Goal: Task Accomplishment & Management: Complete application form

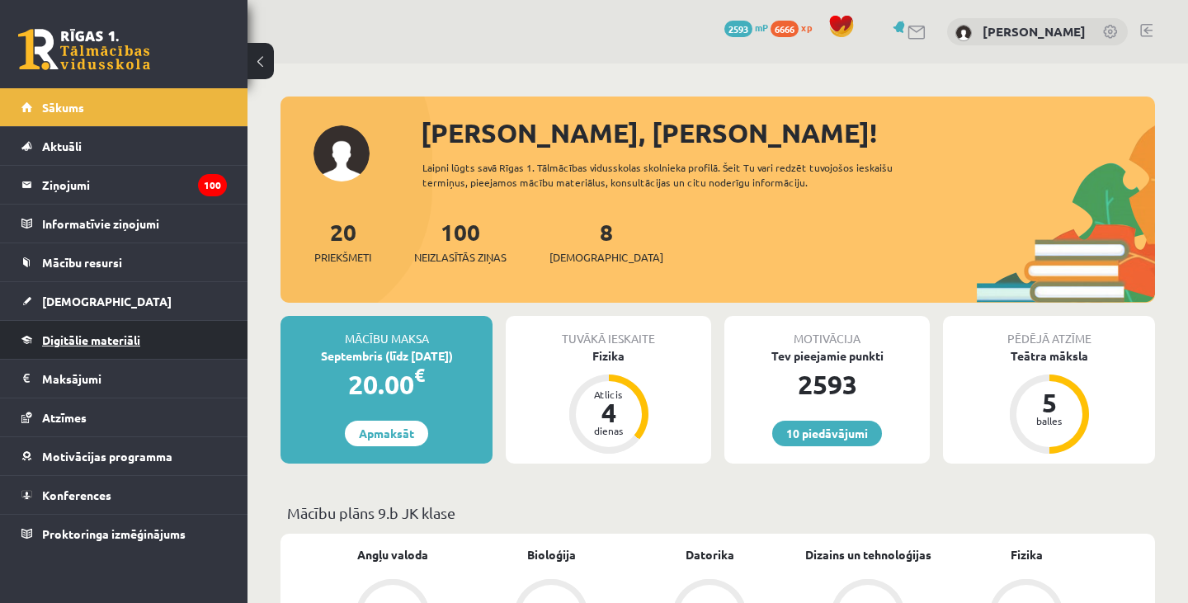
click at [85, 334] on span "Digitālie materiāli" at bounding box center [91, 339] width 98 height 15
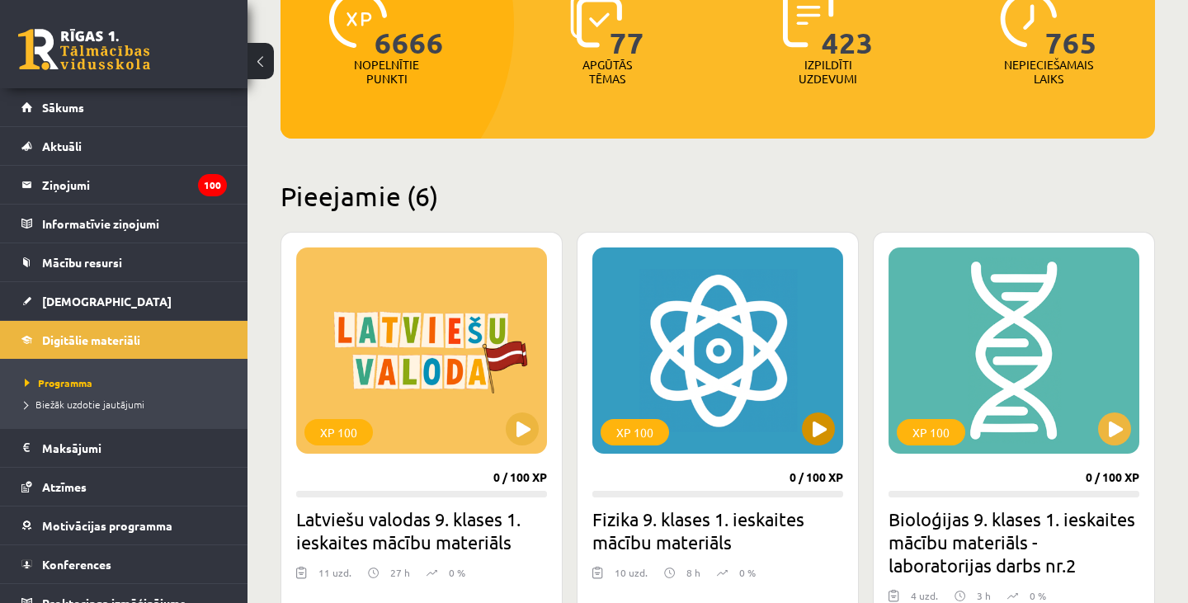
scroll to position [255, 0]
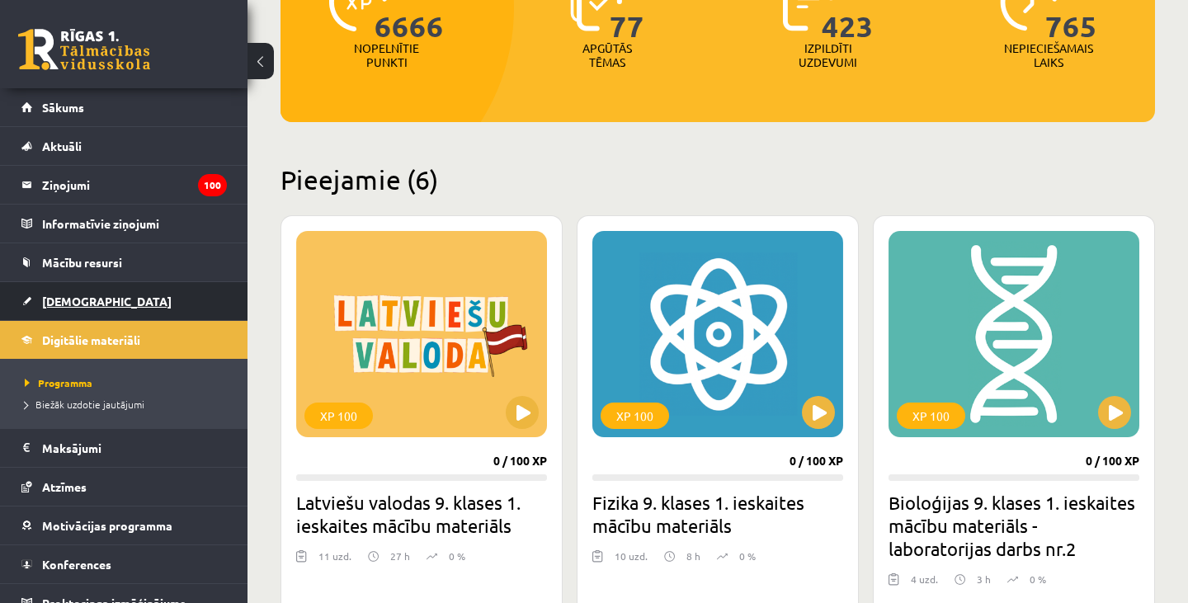
click at [70, 297] on span "[DEMOGRAPHIC_DATA]" at bounding box center [107, 301] width 130 height 15
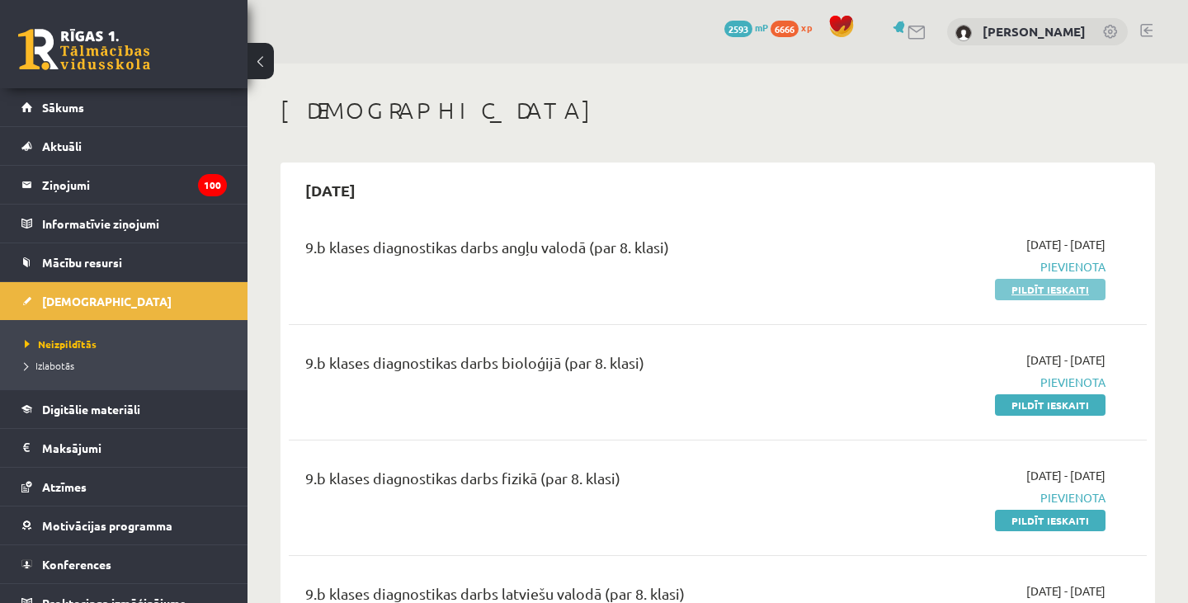
click at [1067, 283] on link "Pildīt ieskaiti" at bounding box center [1050, 289] width 111 height 21
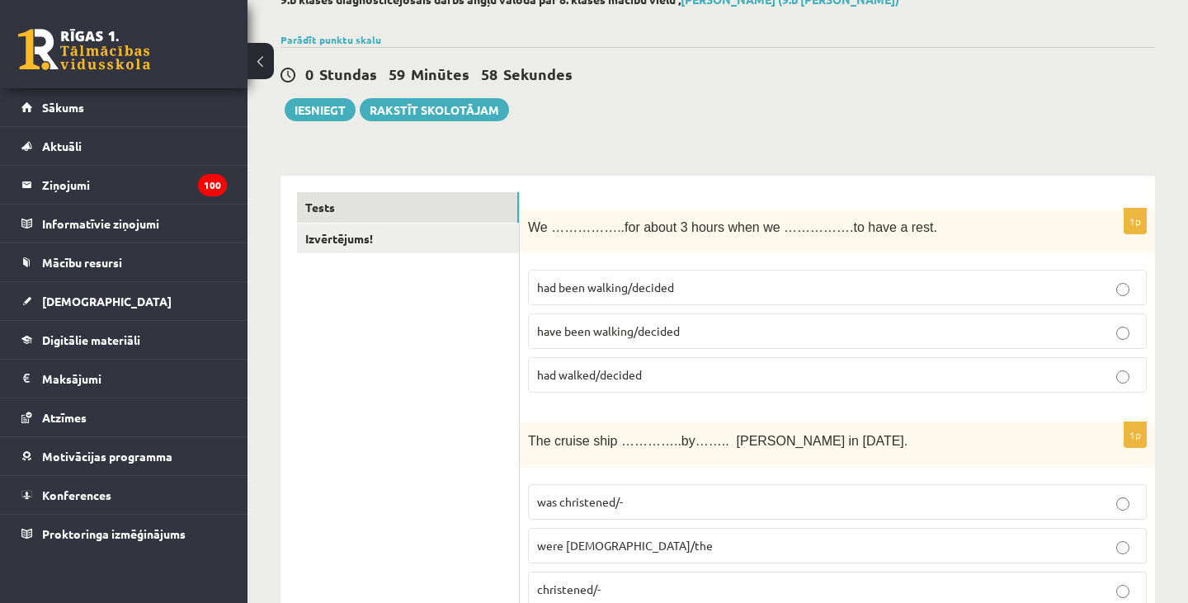
scroll to position [109, 0]
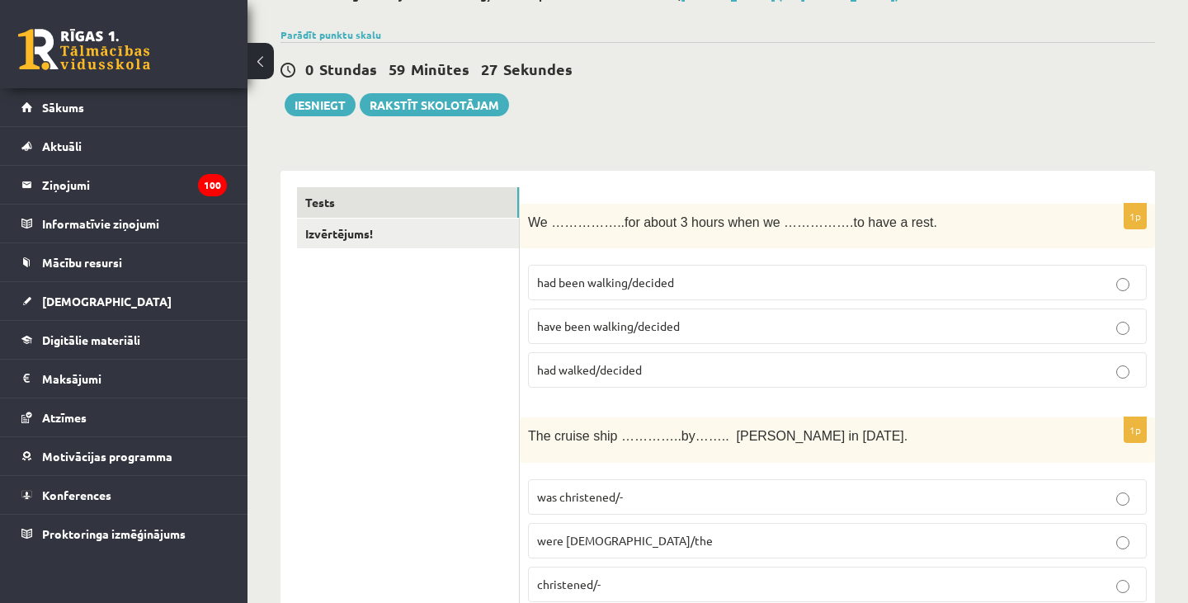
click at [694, 359] on label "had walked/decided" at bounding box center [837, 369] width 619 height 35
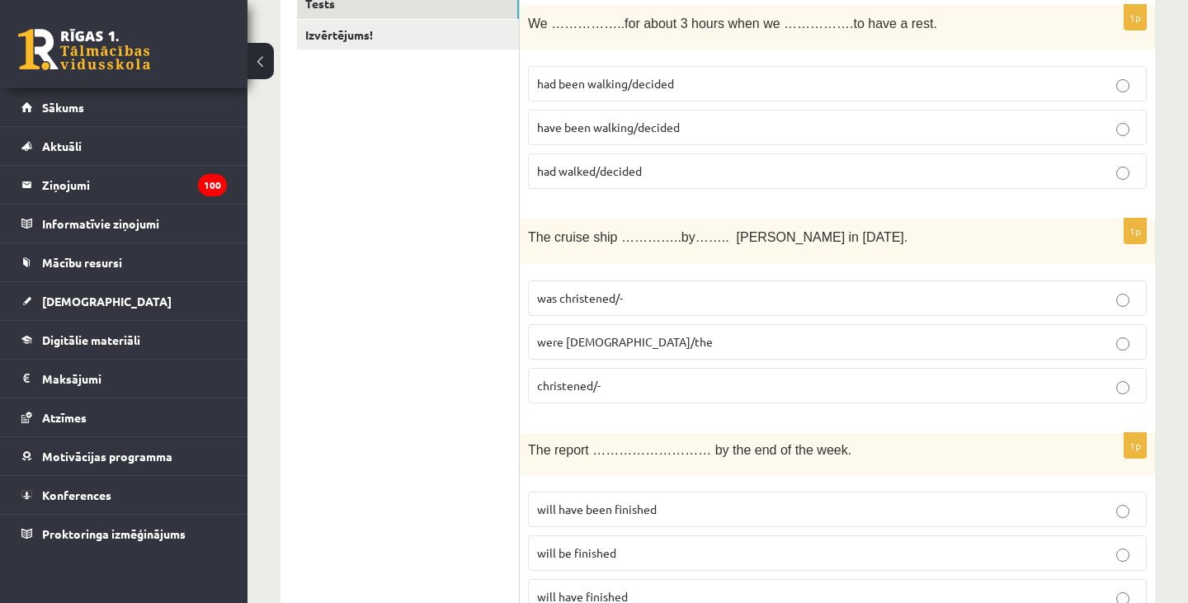
scroll to position [313, 0]
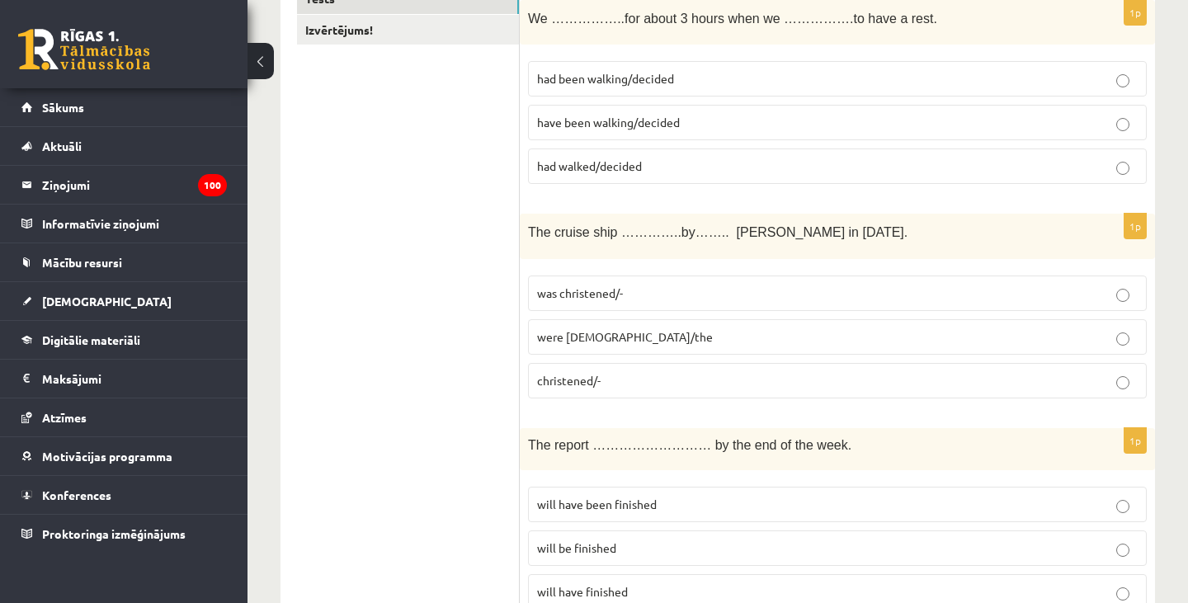
click at [603, 296] on span "was christened/-" at bounding box center [580, 292] width 86 height 15
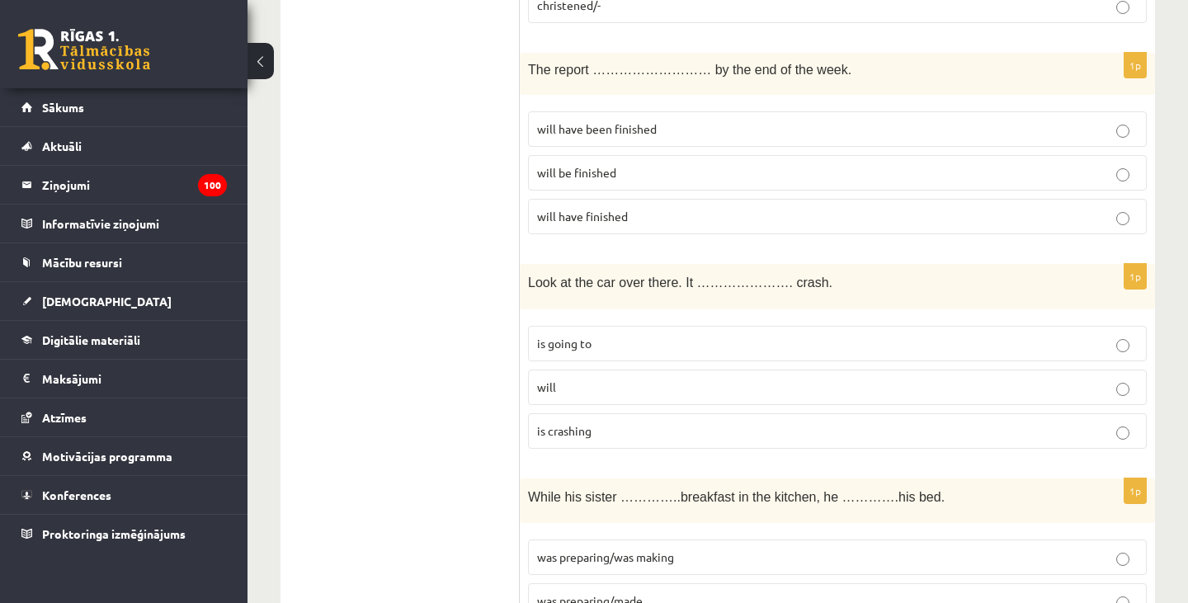
scroll to position [690, 0]
click at [696, 169] on p "will be finished" at bounding box center [837, 171] width 601 height 17
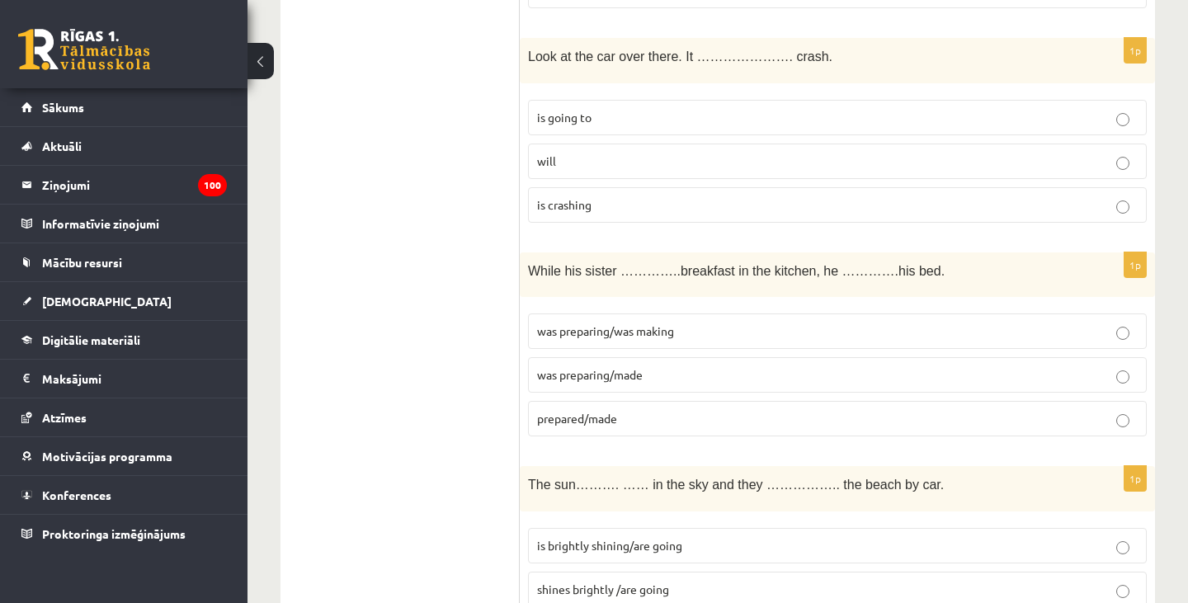
scroll to position [910, 0]
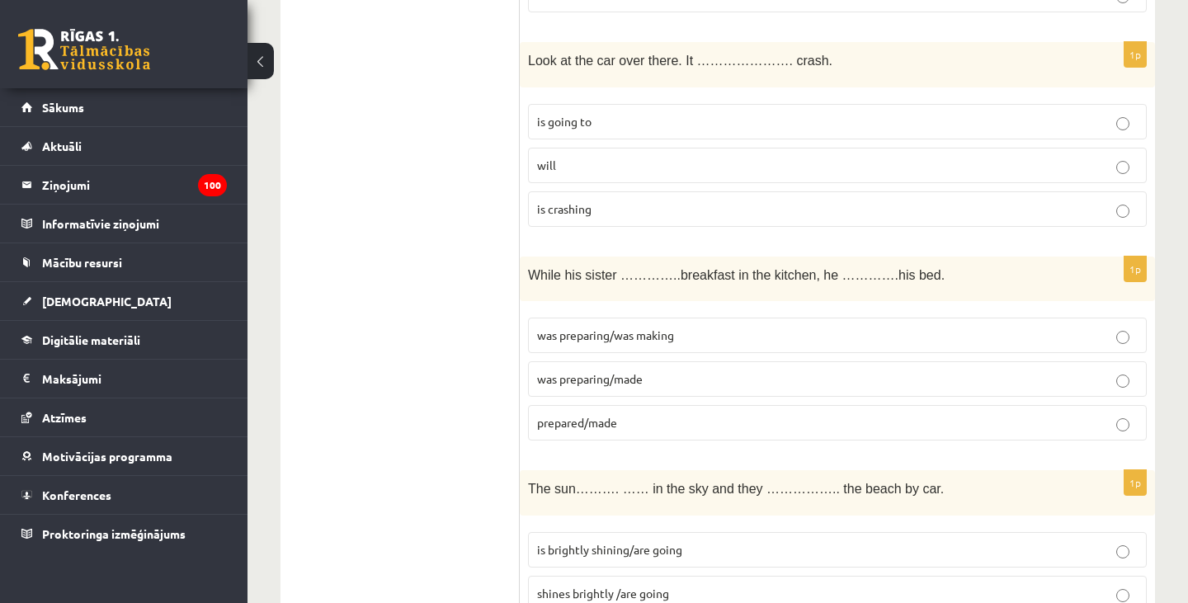
click at [667, 121] on p "is going to" at bounding box center [837, 121] width 601 height 17
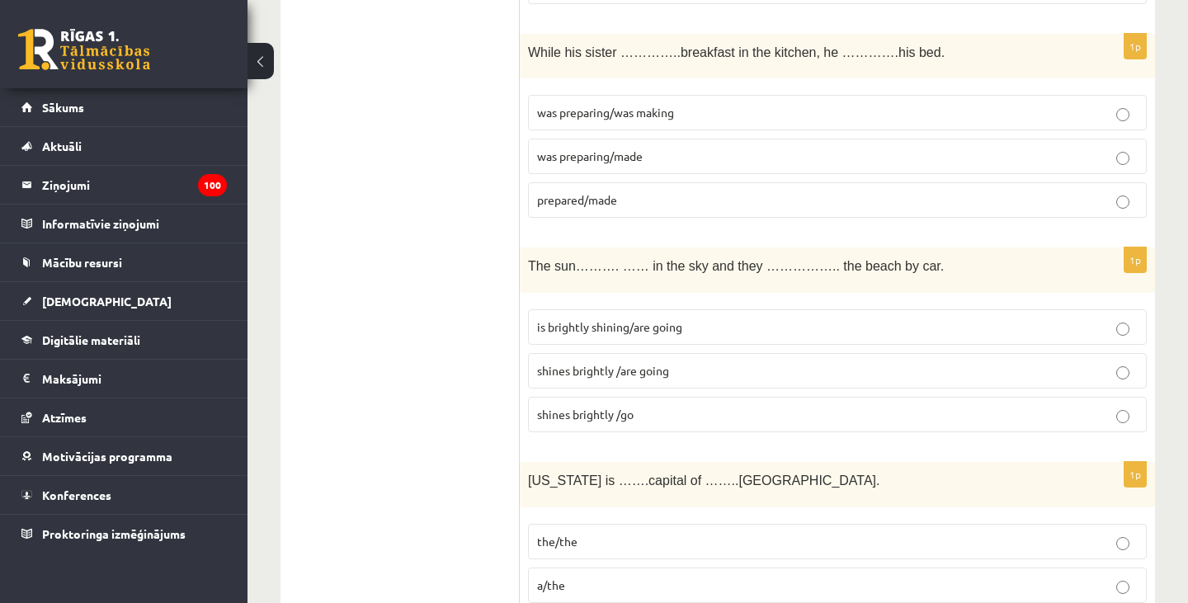
scroll to position [1131, 0]
click at [614, 119] on p "was preparing/was making" at bounding box center [837, 114] width 601 height 17
click at [614, 156] on span "was preparing/made" at bounding box center [590, 157] width 106 height 15
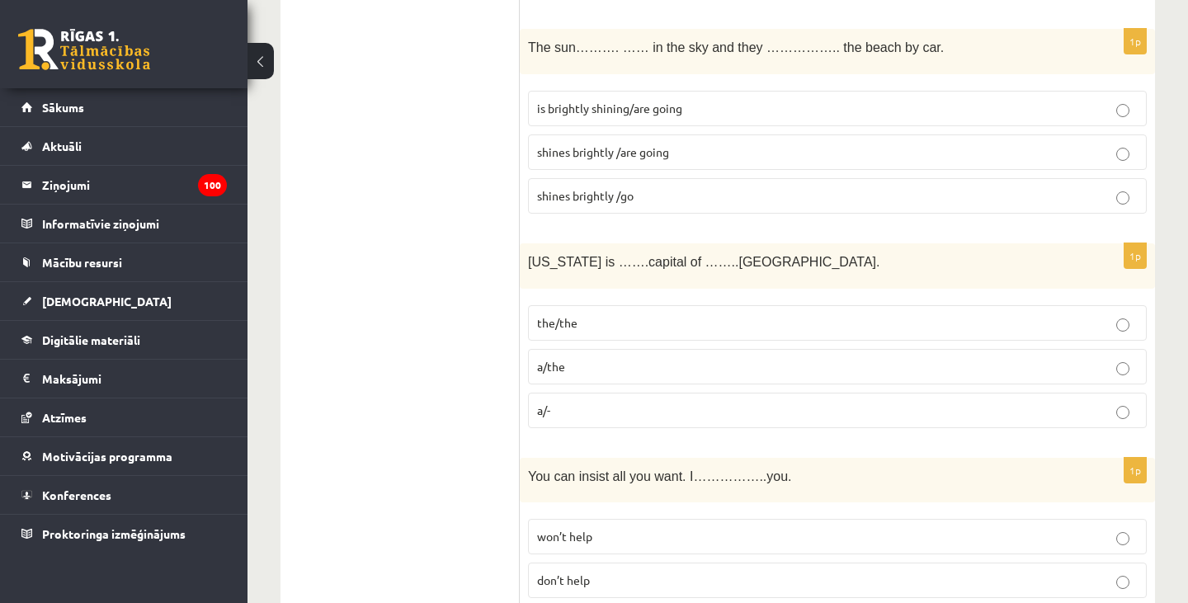
scroll to position [1350, 0]
click at [648, 105] on span "is brightly shining/are going" at bounding box center [609, 109] width 145 height 15
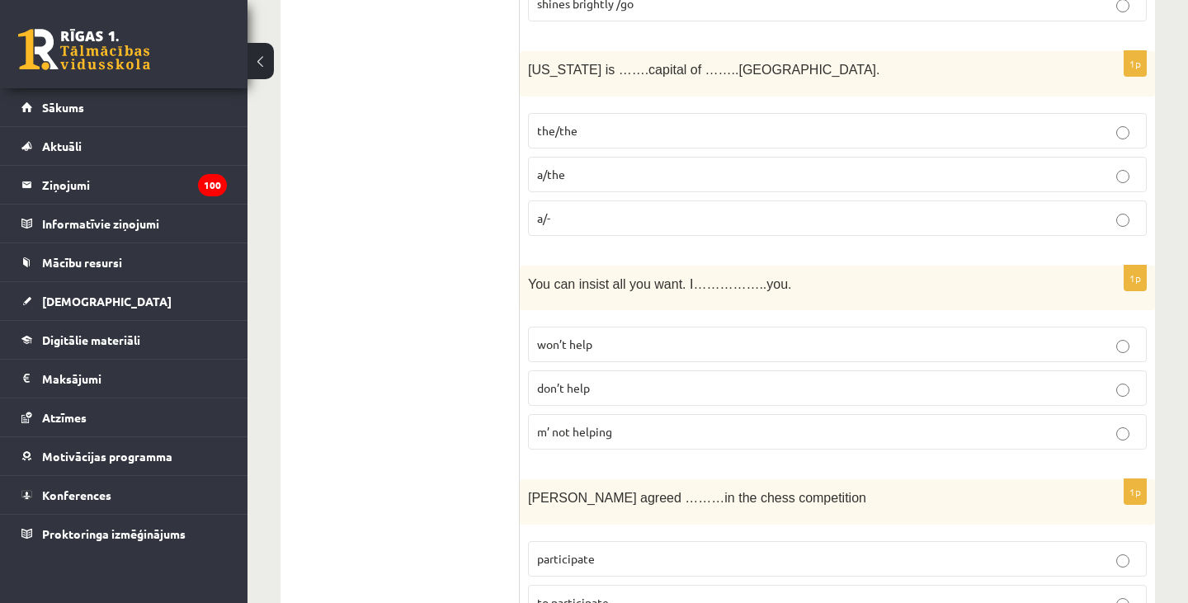
scroll to position [1547, 0]
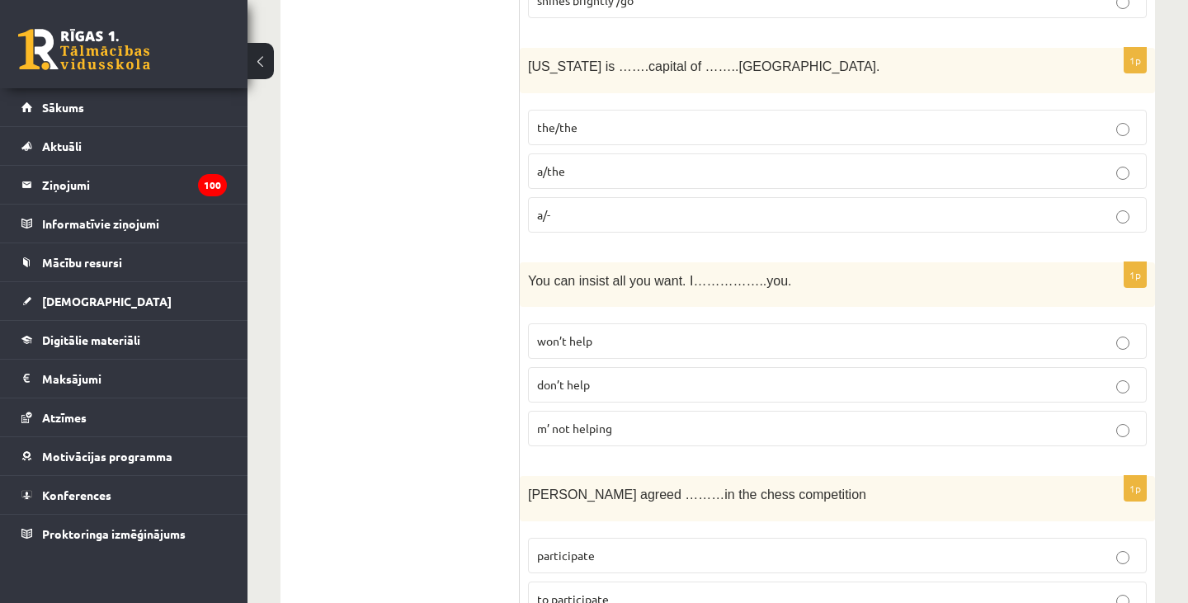
click at [597, 124] on p "the/the" at bounding box center [837, 127] width 601 height 17
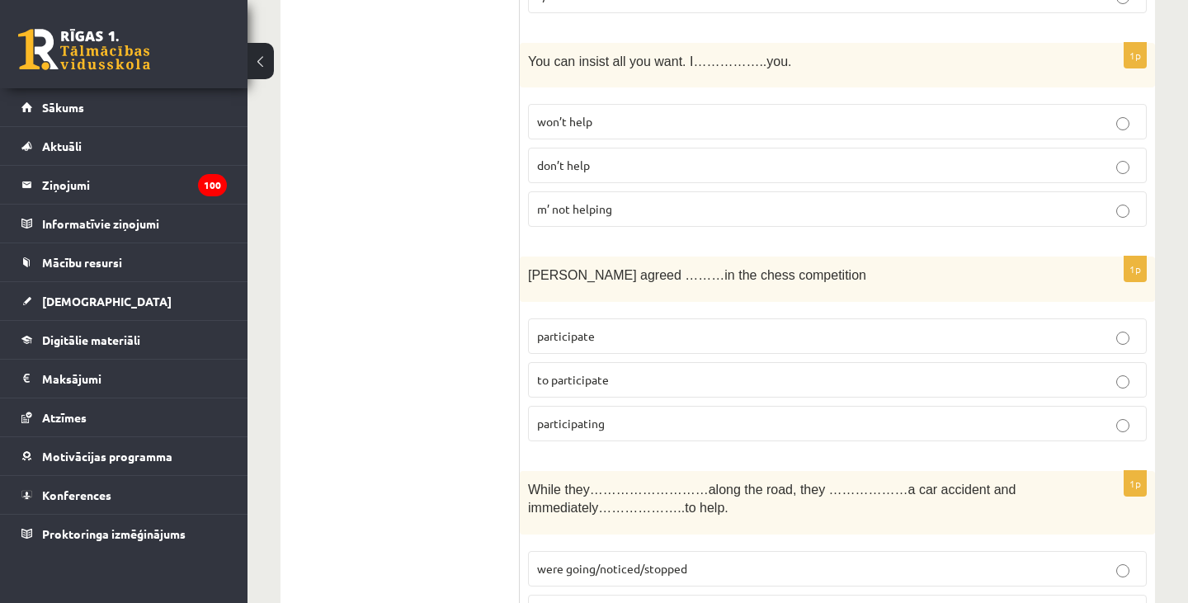
scroll to position [1768, 0]
click at [601, 119] on p "won’t help" at bounding box center [837, 119] width 601 height 17
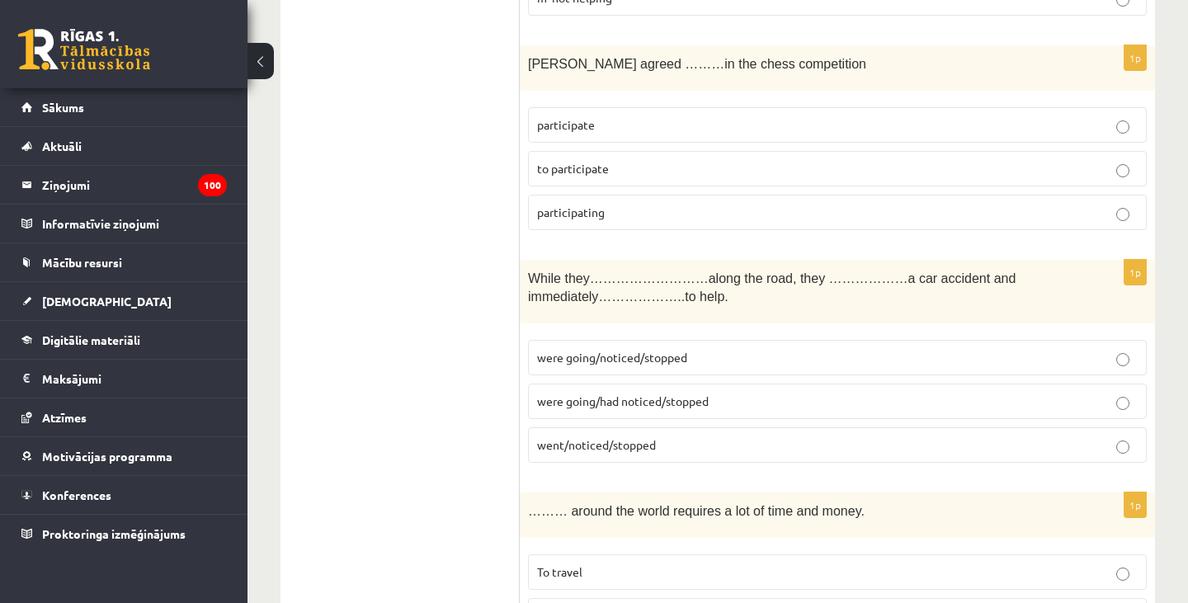
scroll to position [1978, 0]
click at [709, 159] on p "to participate" at bounding box center [837, 167] width 601 height 17
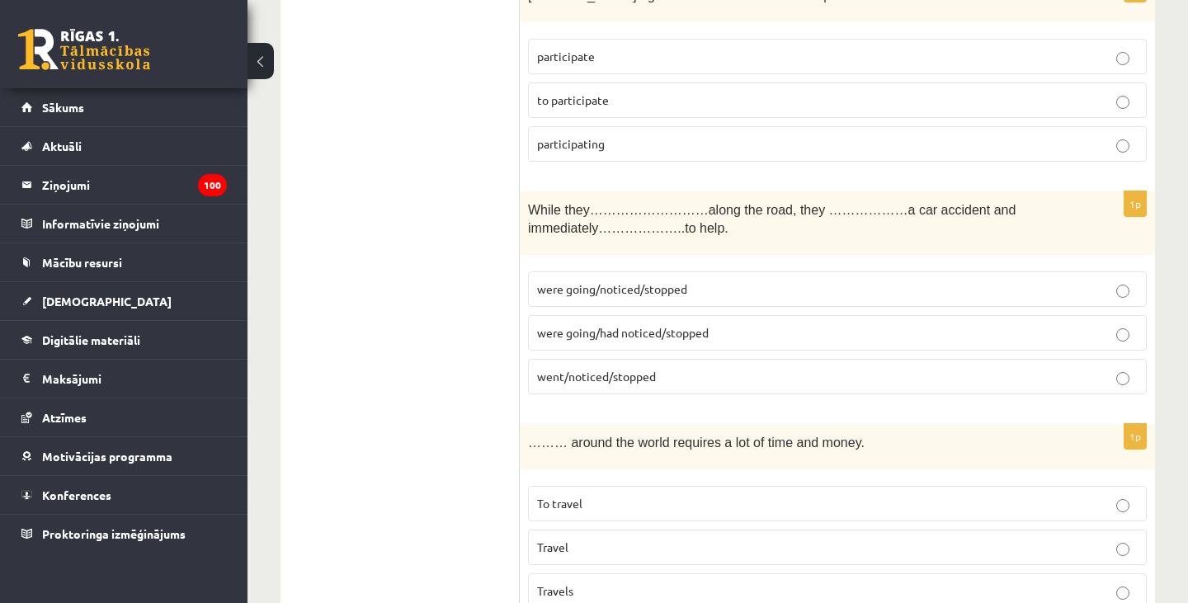
scroll to position [2046, 0]
click at [620, 289] on span "were going/noticed/stopped" at bounding box center [612, 288] width 150 height 15
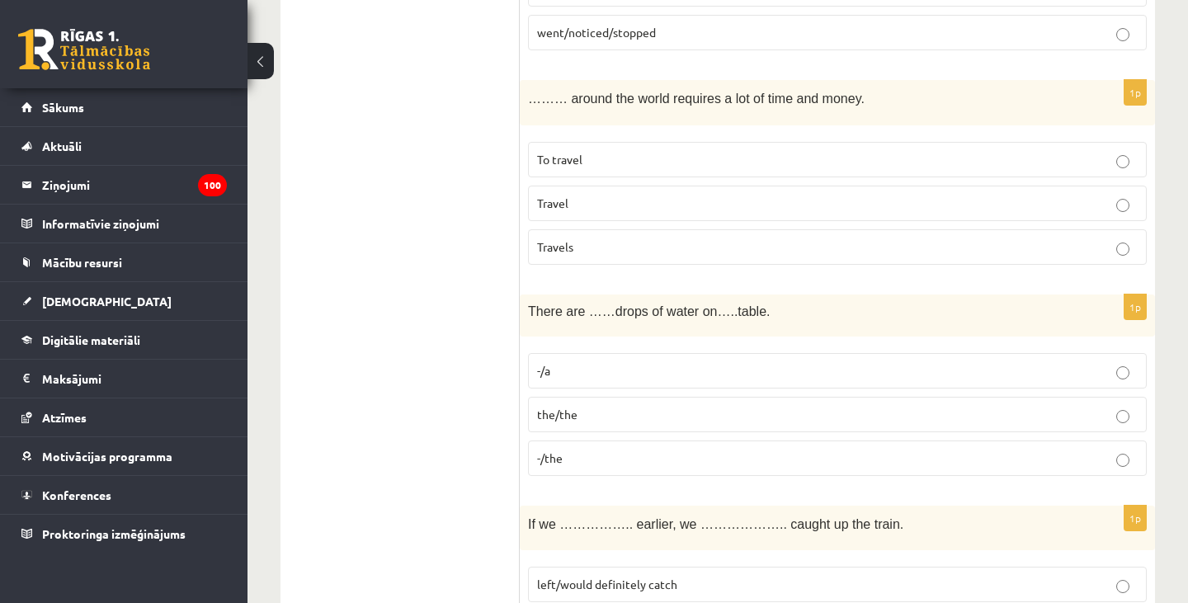
scroll to position [2390, 0]
click at [620, 142] on label "To travel" at bounding box center [837, 159] width 619 height 35
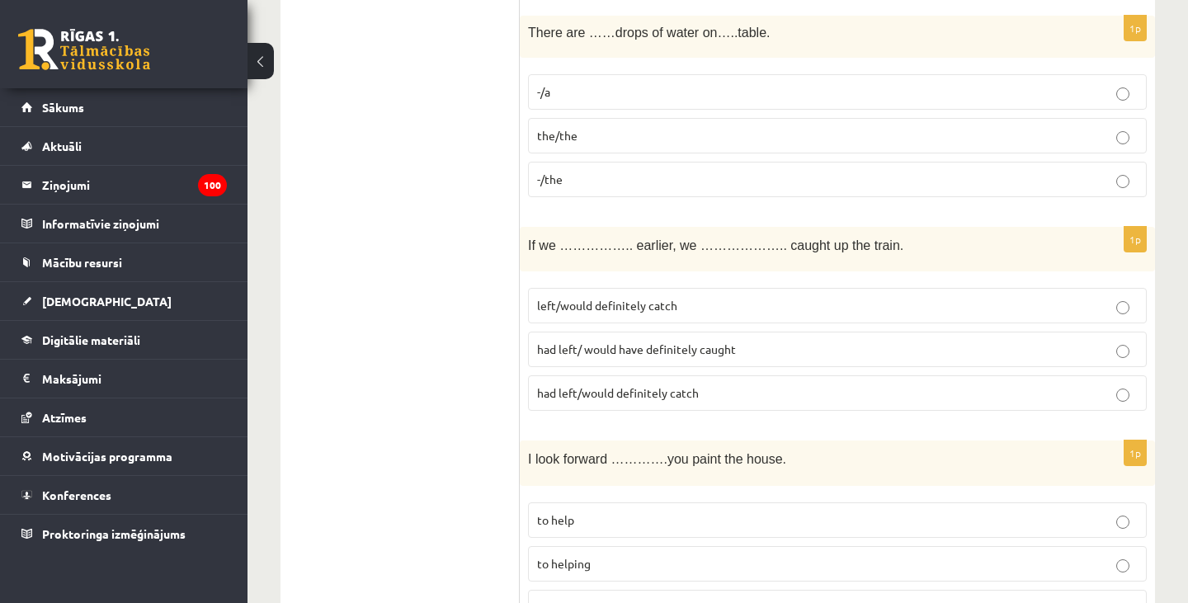
scroll to position [2665, 0]
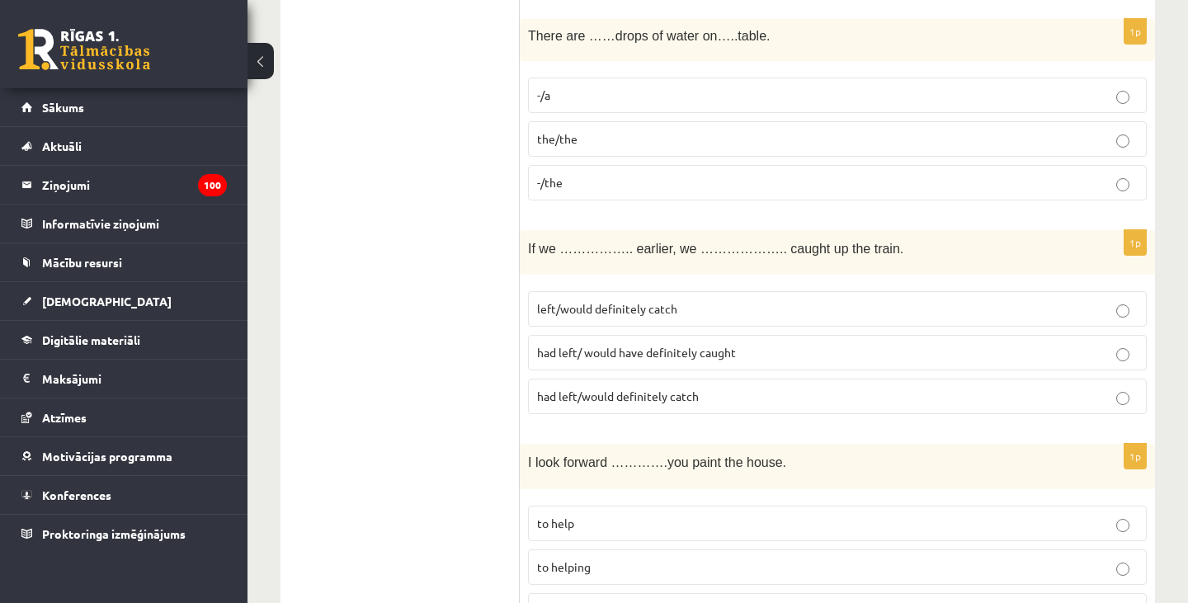
click at [564, 174] on p "-/the" at bounding box center [837, 182] width 601 height 17
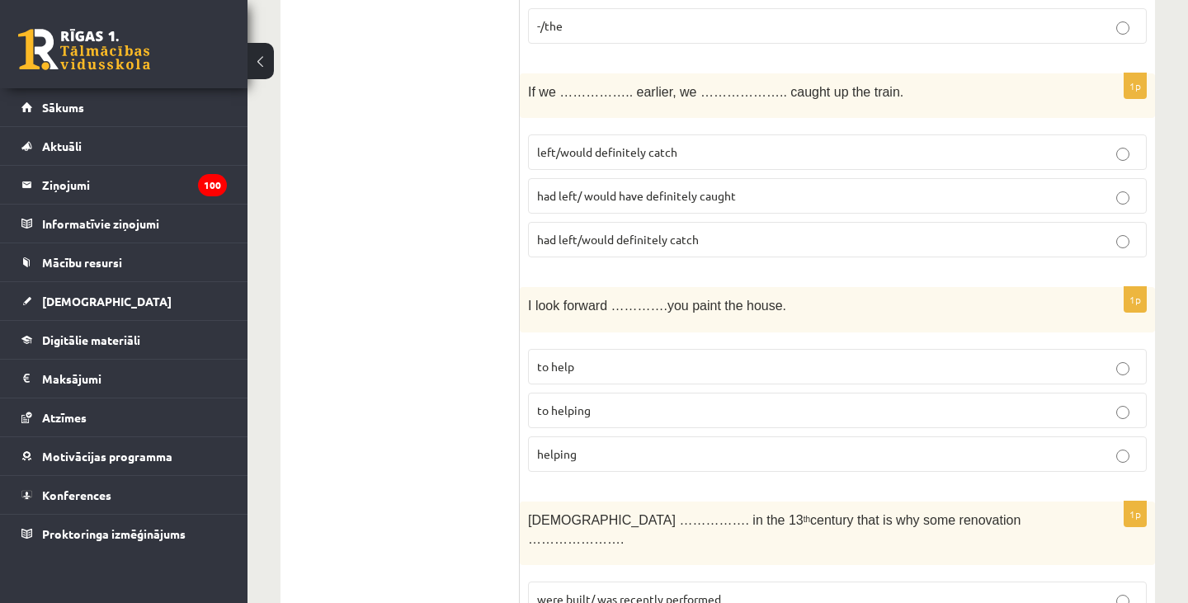
scroll to position [2824, 0]
click at [625, 186] on span "had left/ would have definitely caught" at bounding box center [636, 193] width 199 height 15
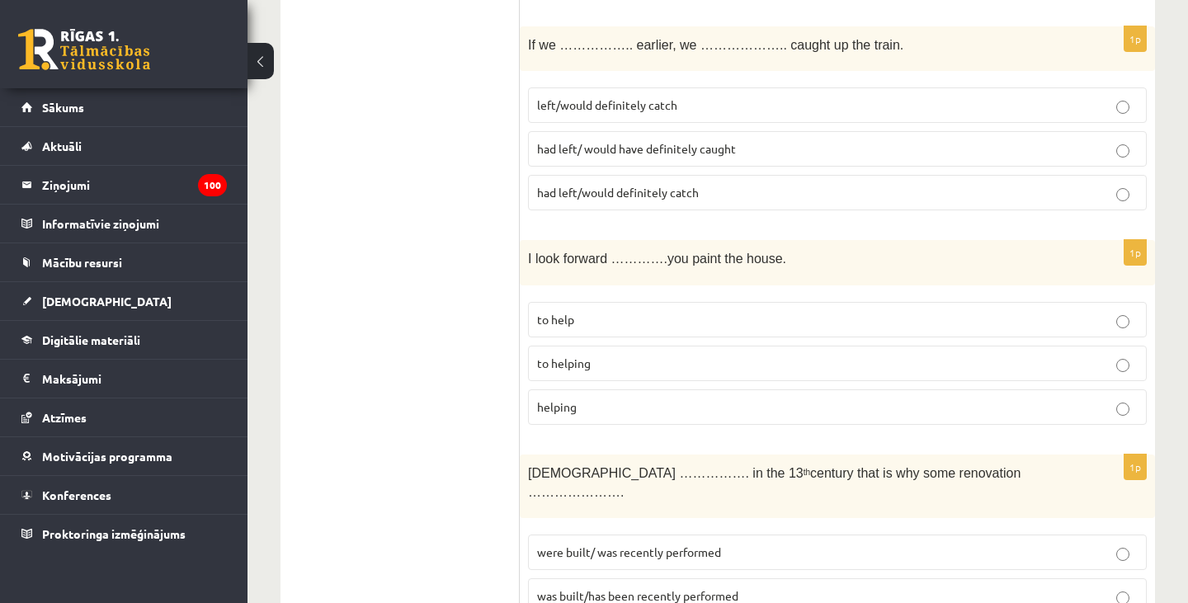
scroll to position [2869, 0]
click at [619, 355] on p "to helping" at bounding box center [837, 363] width 601 height 17
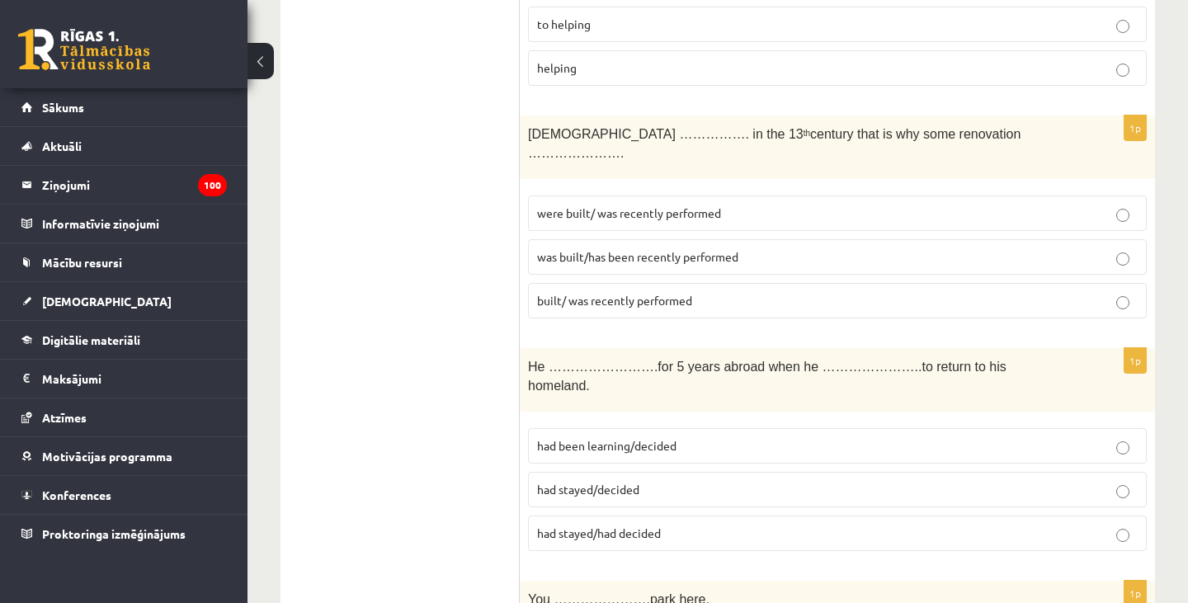
scroll to position [3222, 0]
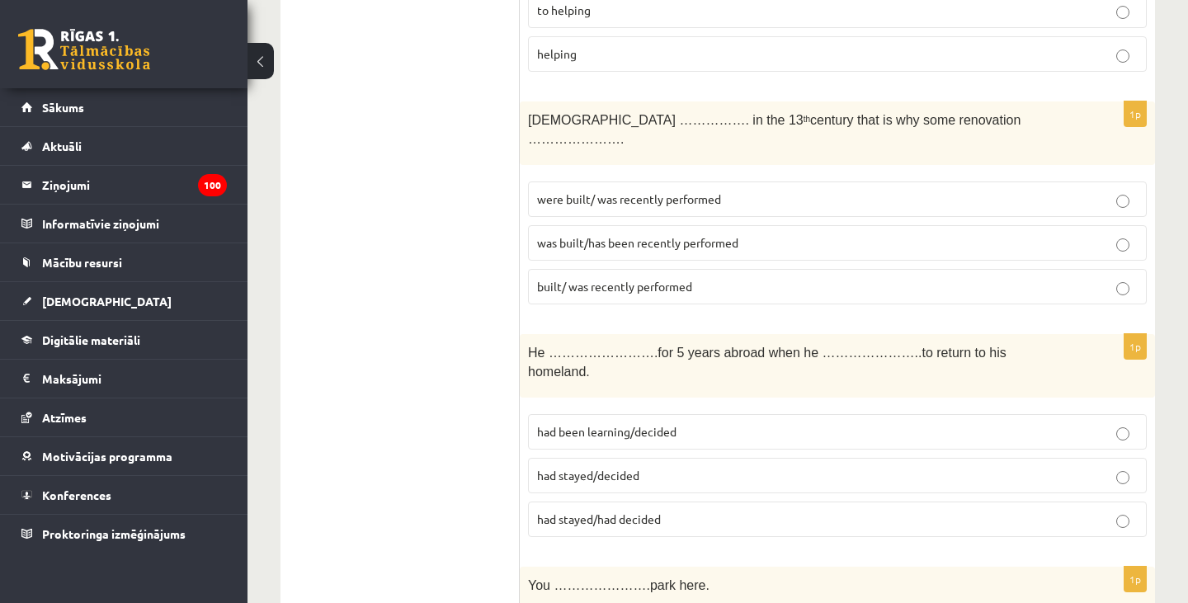
click at [627, 235] on span "was built/has been recently performed" at bounding box center [637, 242] width 201 height 15
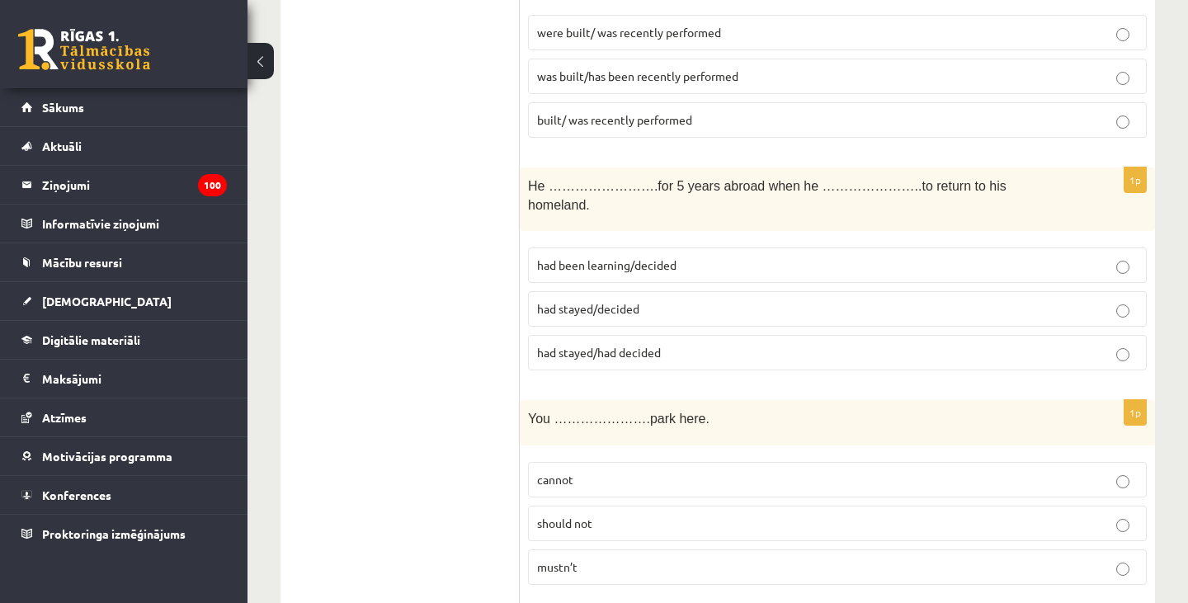
scroll to position [3391, 0]
click at [621, 299] on span "had stayed/decided" at bounding box center [588, 306] width 102 height 15
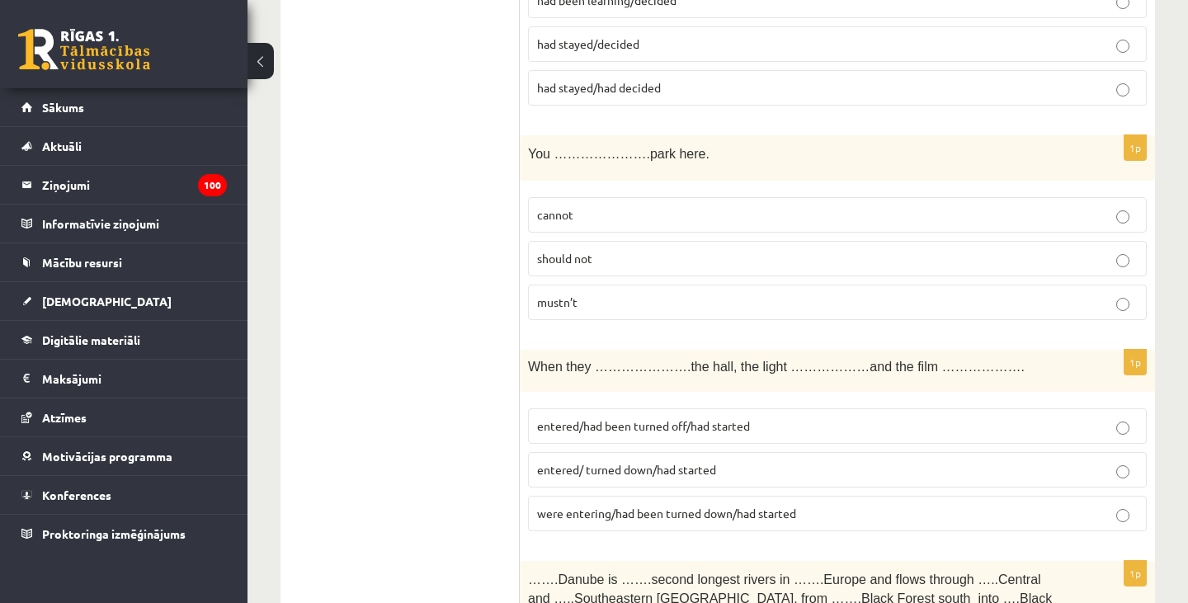
scroll to position [3657, 0]
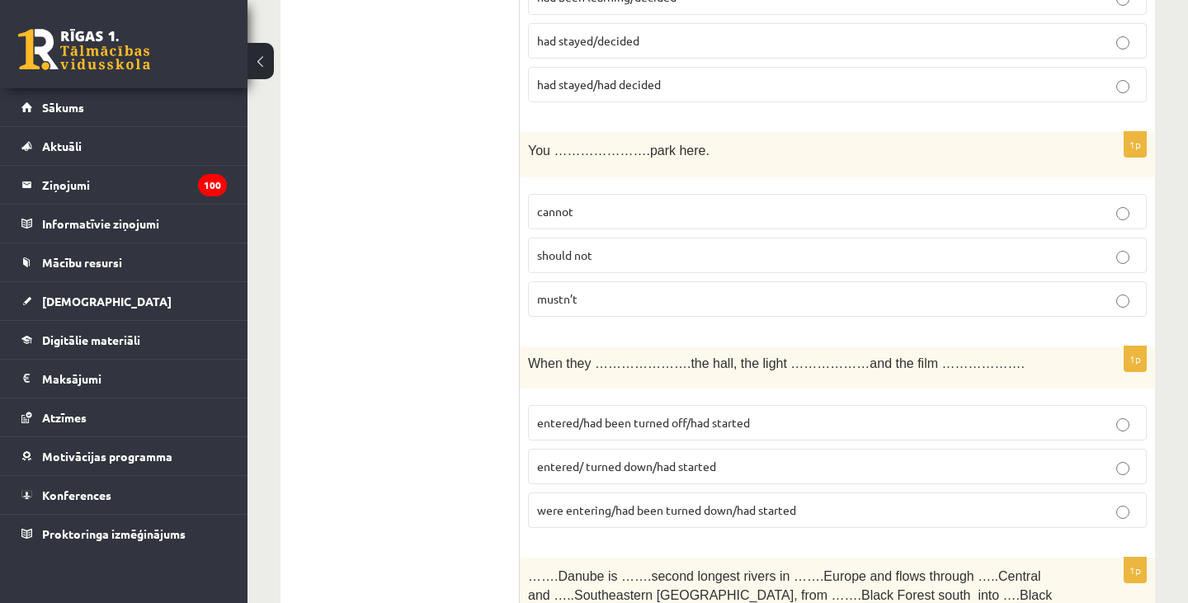
click at [634, 203] on p "cannot" at bounding box center [837, 211] width 601 height 17
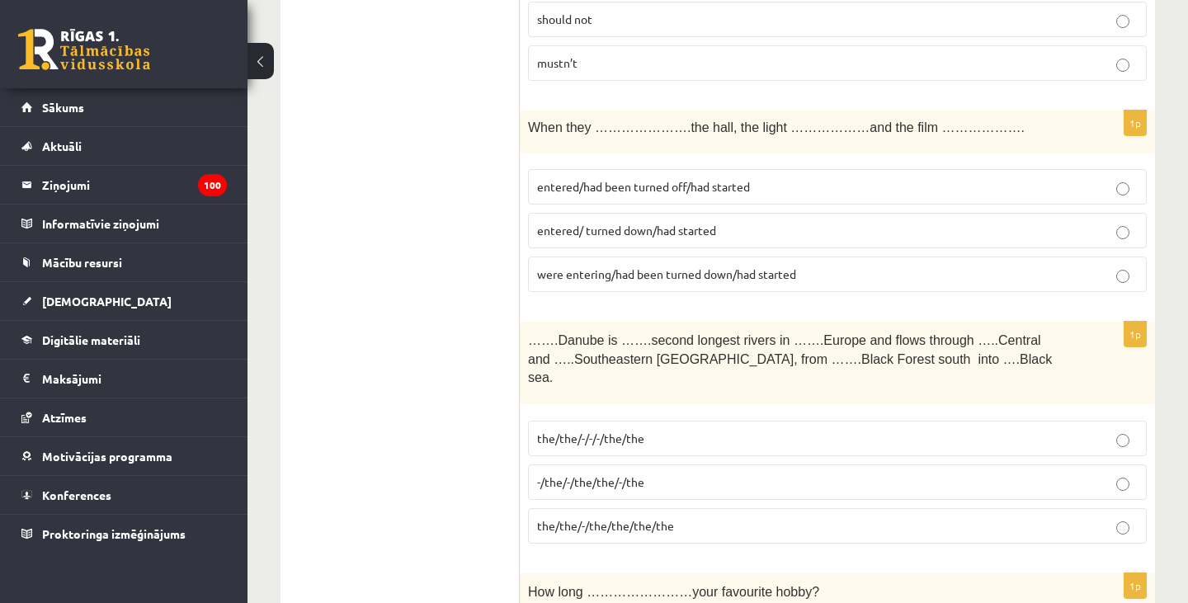
scroll to position [3895, 0]
click at [624, 176] on p "entered/had been turned off/had started" at bounding box center [837, 184] width 601 height 17
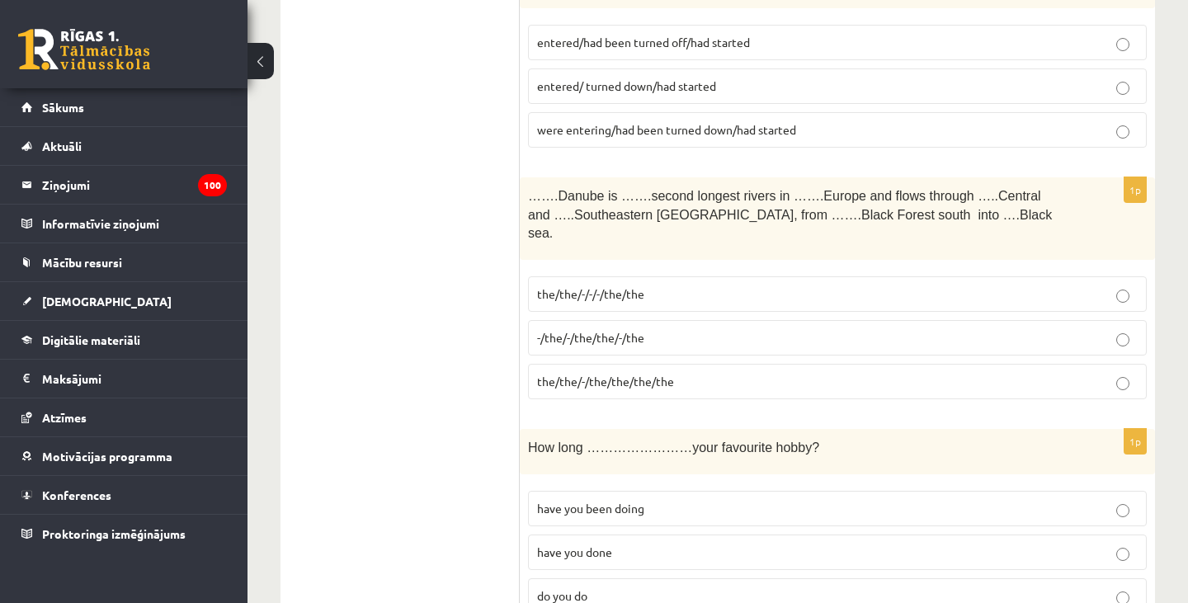
scroll to position [4017, 0]
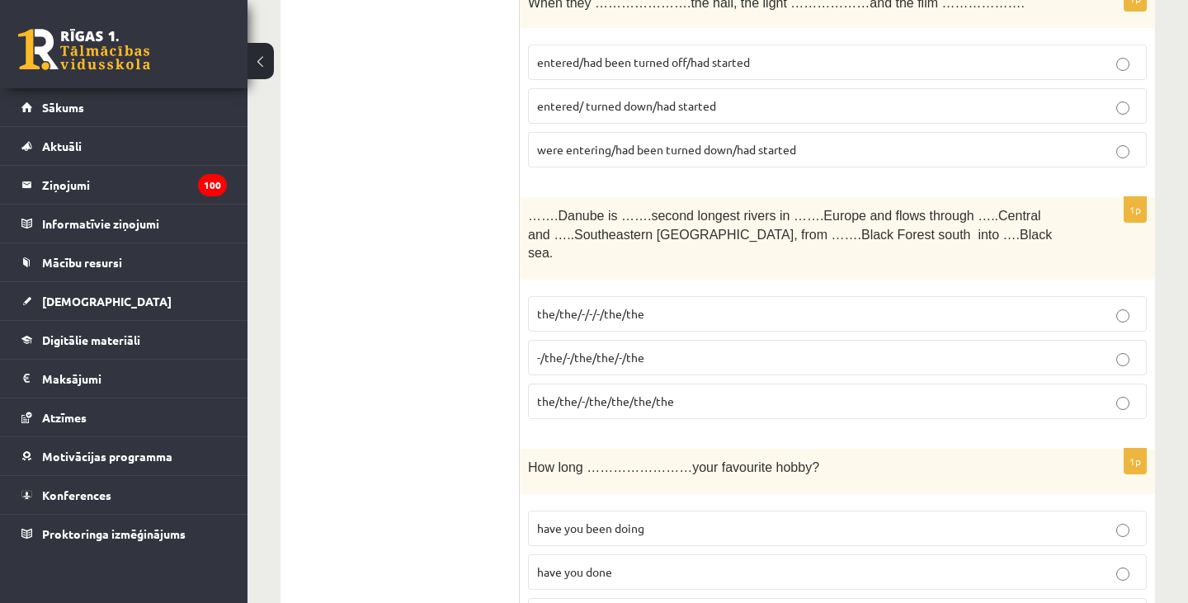
click at [629, 306] on span "the/the/-/-/-/the/the" at bounding box center [590, 313] width 107 height 15
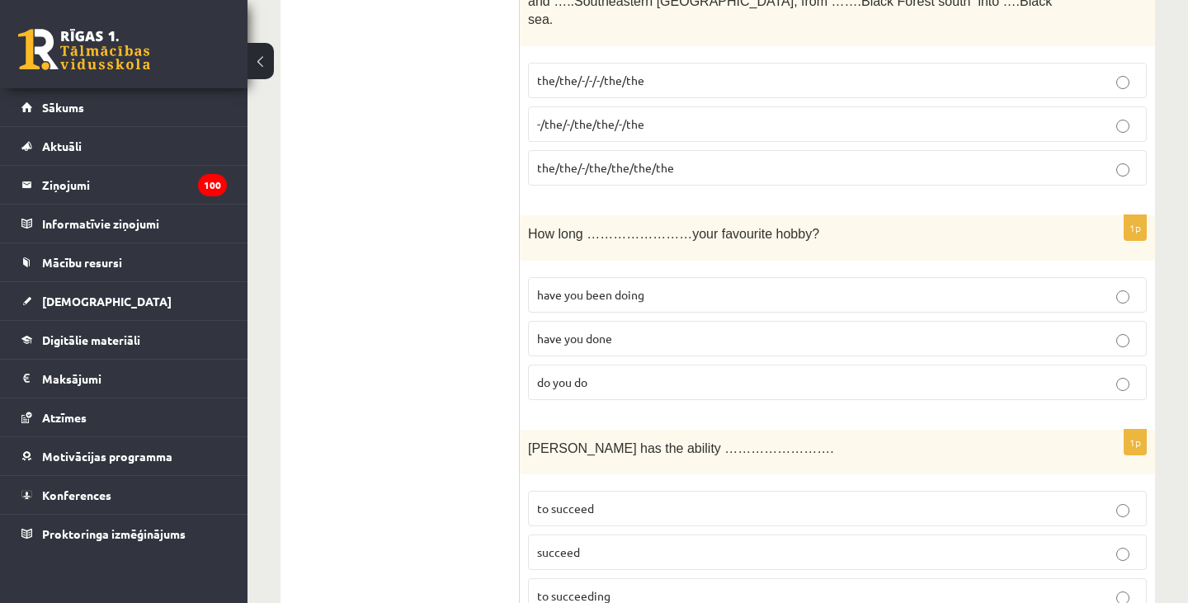
scroll to position [4252, 0]
click at [629, 285] on span "have you been doing" at bounding box center [590, 292] width 107 height 15
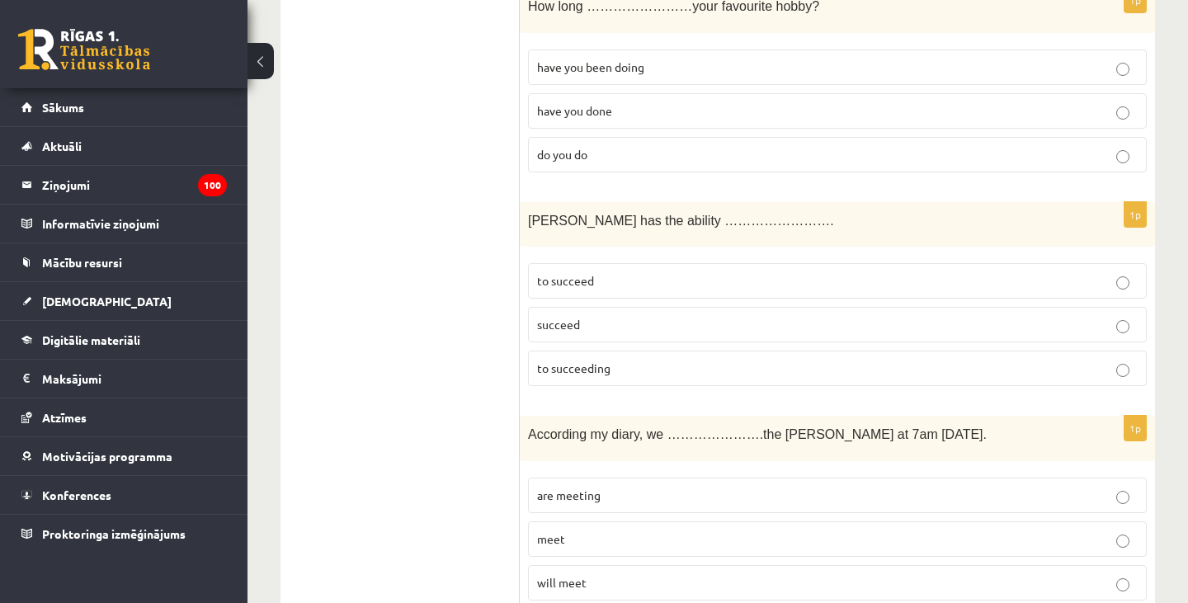
scroll to position [4483, 0]
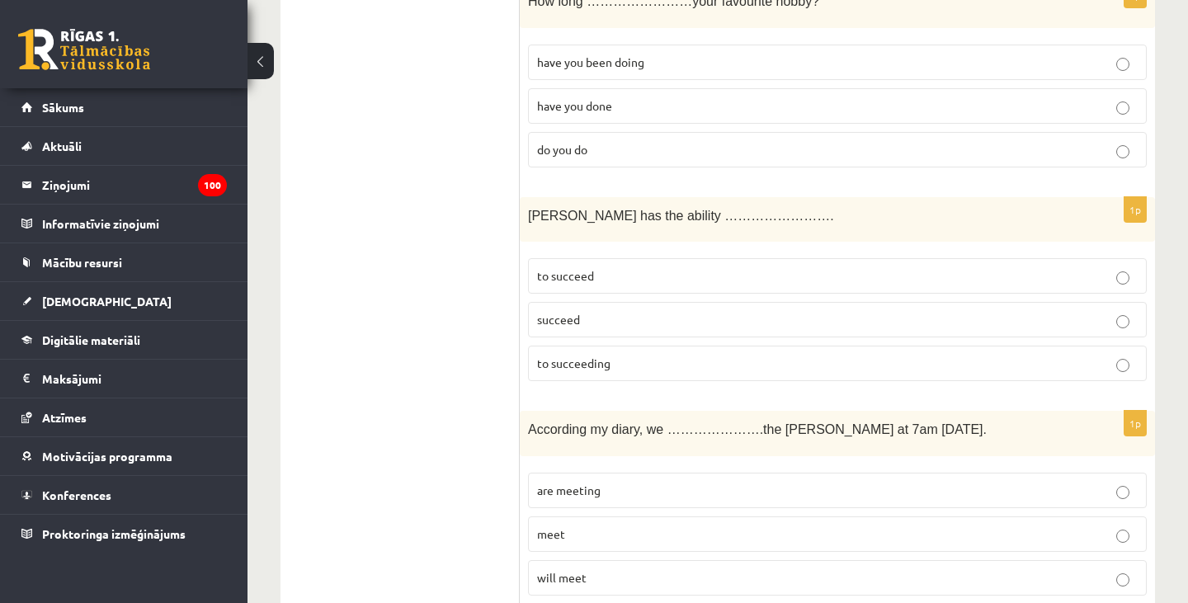
click at [627, 267] on p "to succeed" at bounding box center [837, 275] width 601 height 17
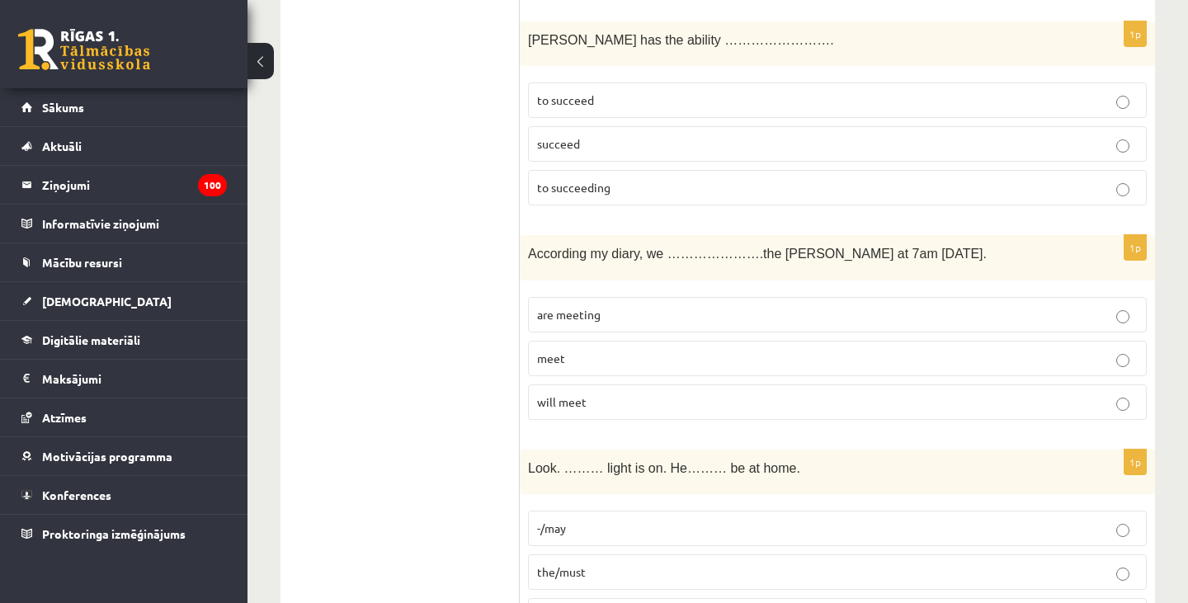
scroll to position [4661, 0]
click at [624, 304] on p "are meeting" at bounding box center [837, 312] width 601 height 17
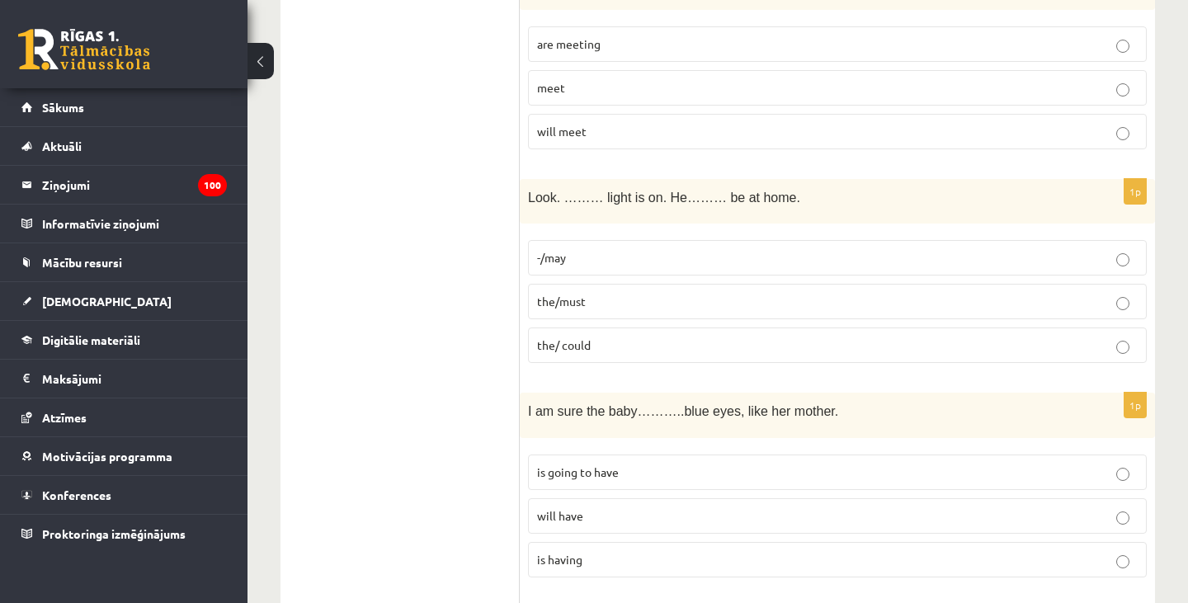
scroll to position [4938, 0]
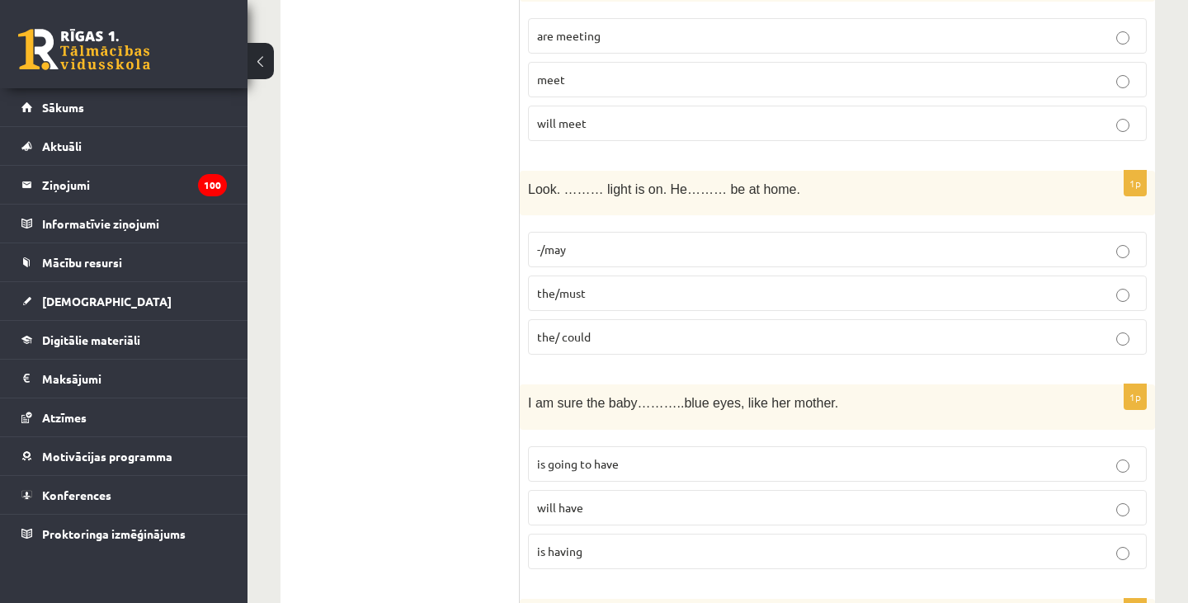
click at [618, 285] on p "the/must" at bounding box center [837, 293] width 601 height 17
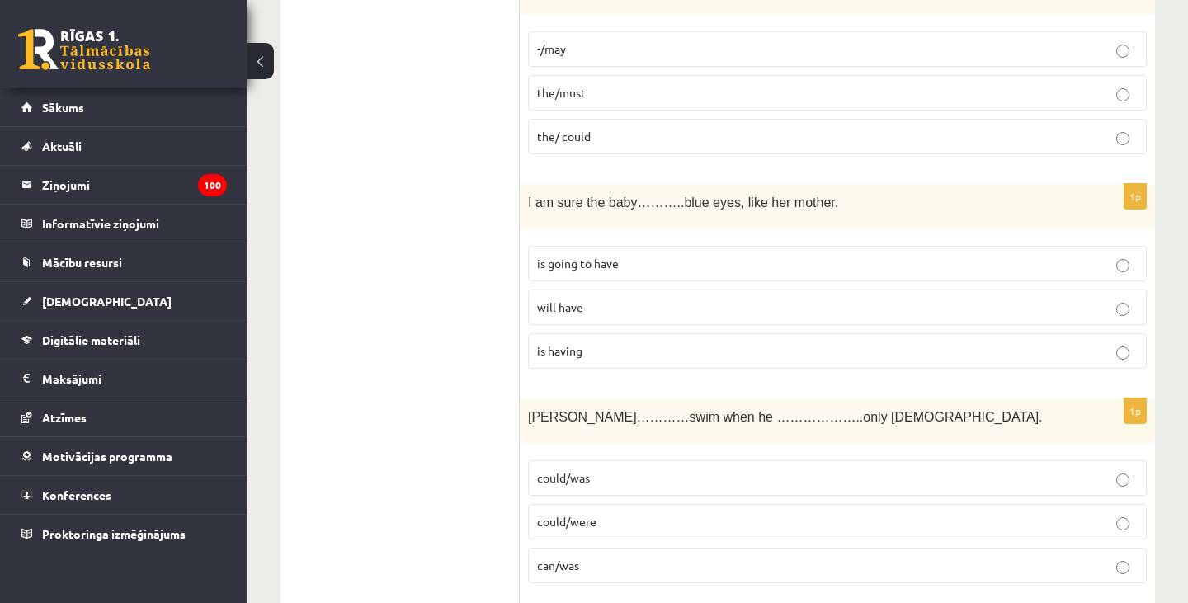
scroll to position [5138, 0]
click at [625, 255] on p "is going to have" at bounding box center [837, 263] width 601 height 17
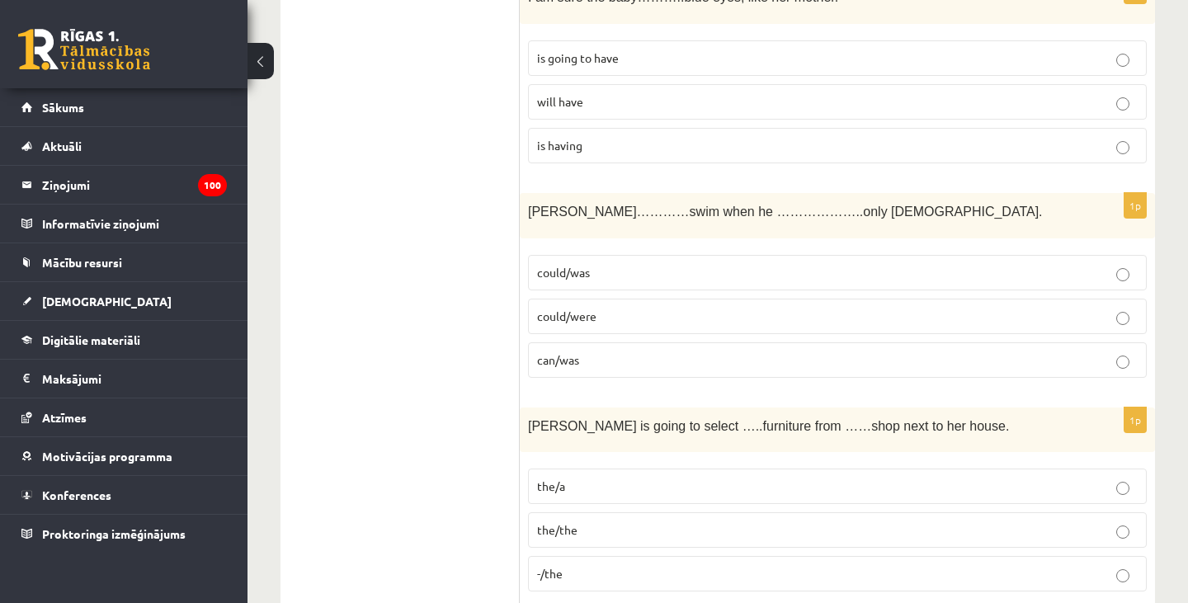
scroll to position [5344, 0]
click at [610, 264] on p "could/was" at bounding box center [837, 272] width 601 height 17
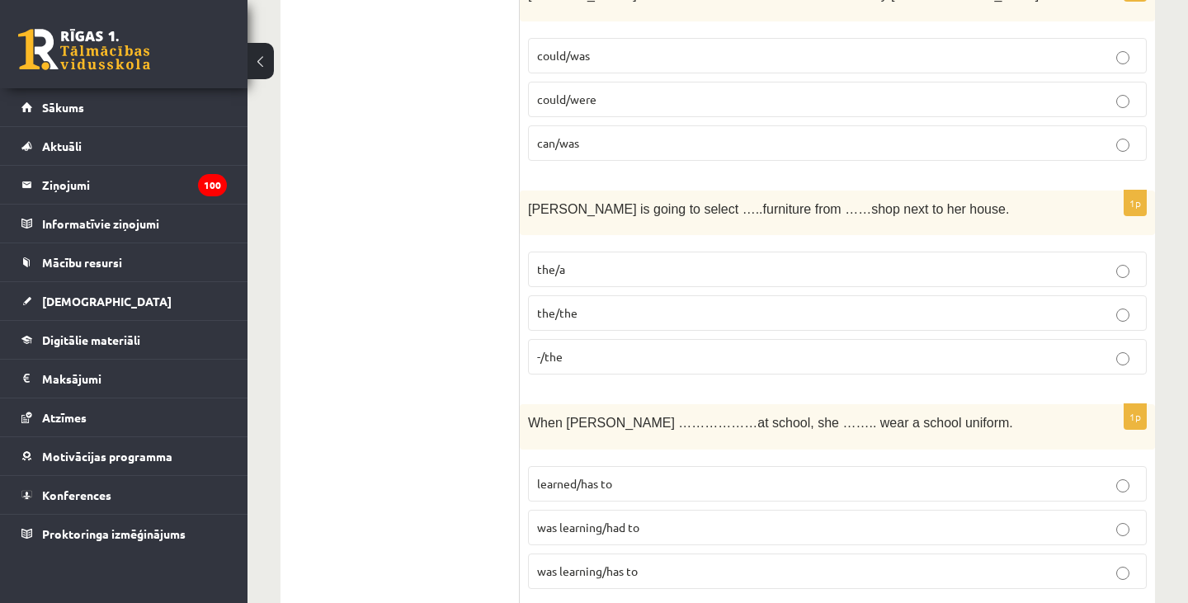
scroll to position [5561, 0]
click at [652, 338] on label "-/the" at bounding box center [837, 355] width 619 height 35
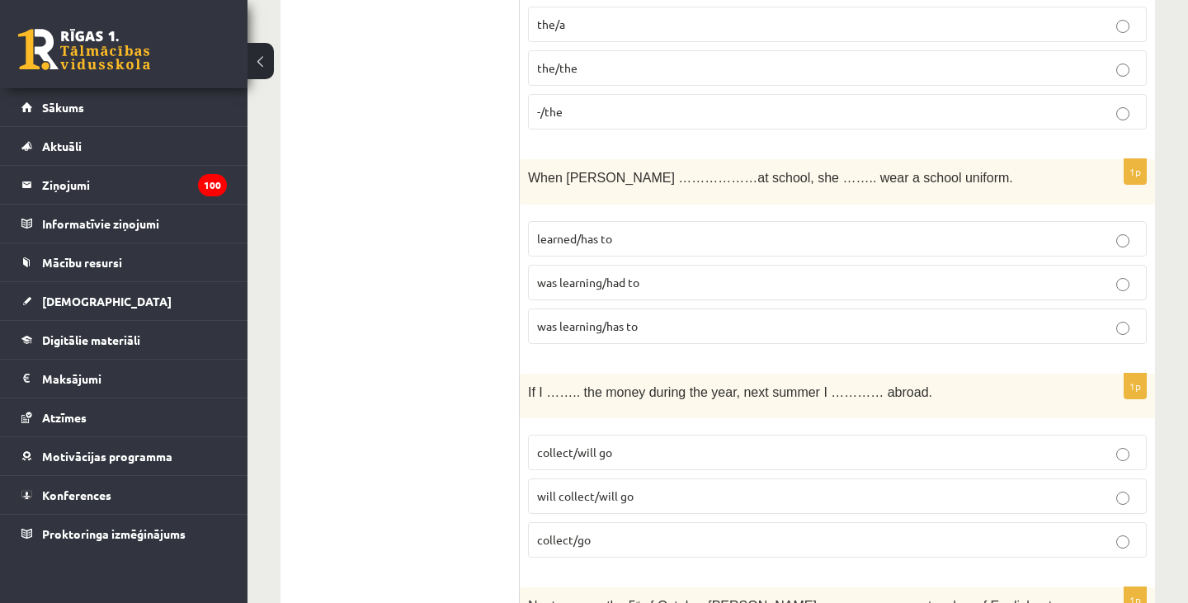
scroll to position [5763, 0]
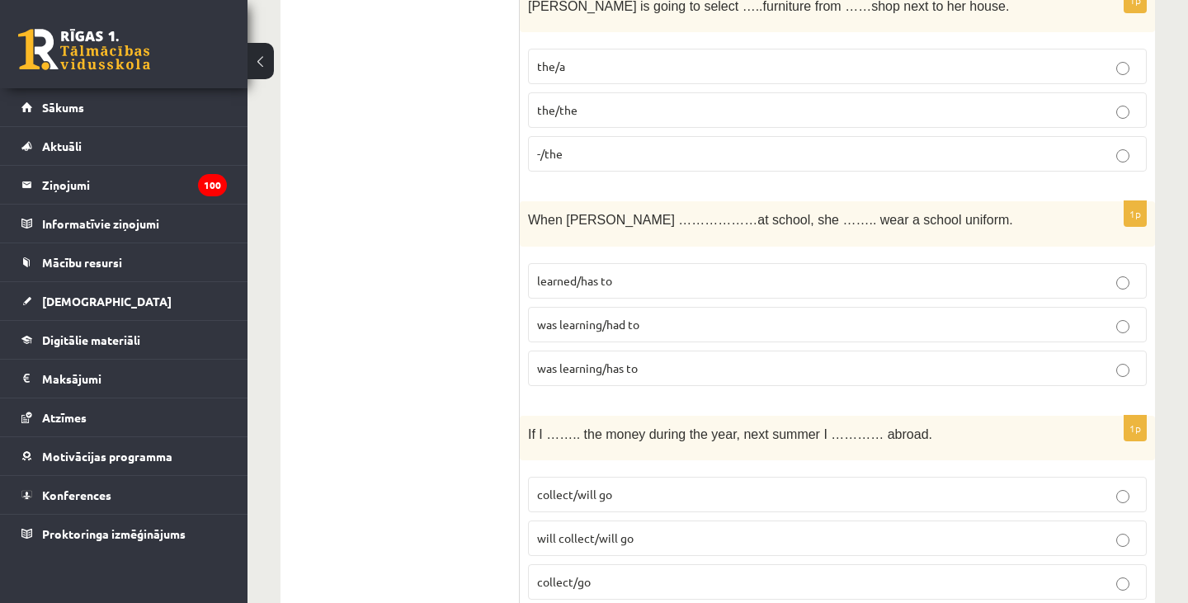
click at [625, 316] on p "was learning/had to" at bounding box center [837, 324] width 601 height 17
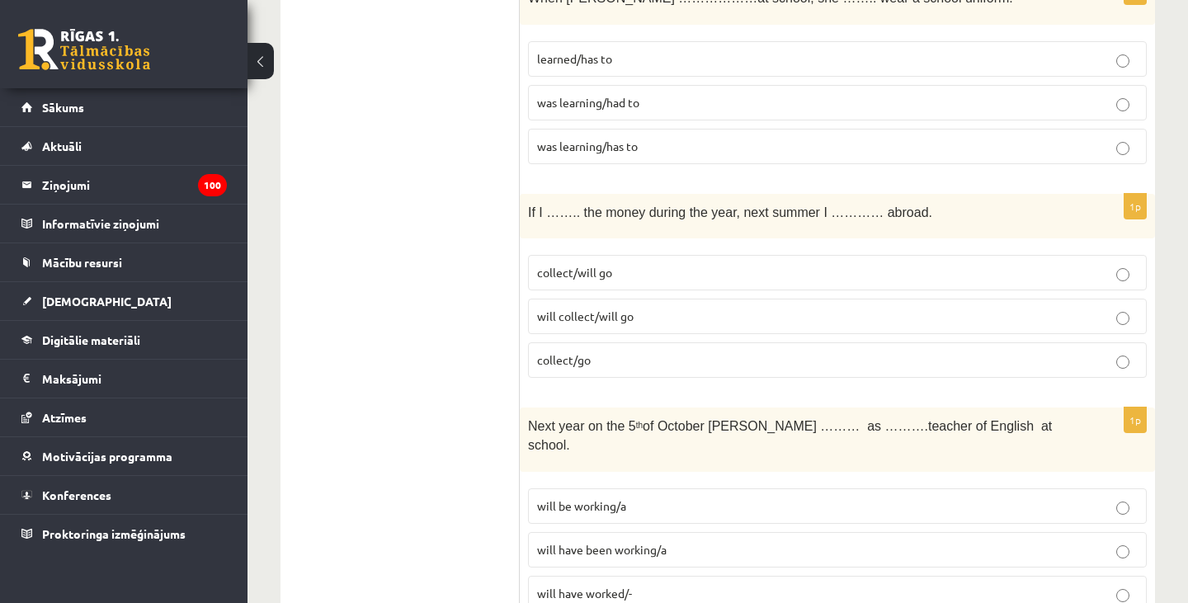
scroll to position [5985, 0]
click at [589, 256] on label "collect/will go" at bounding box center [837, 273] width 619 height 35
click at [619, 499] on span "will be working/a" at bounding box center [581, 506] width 89 height 15
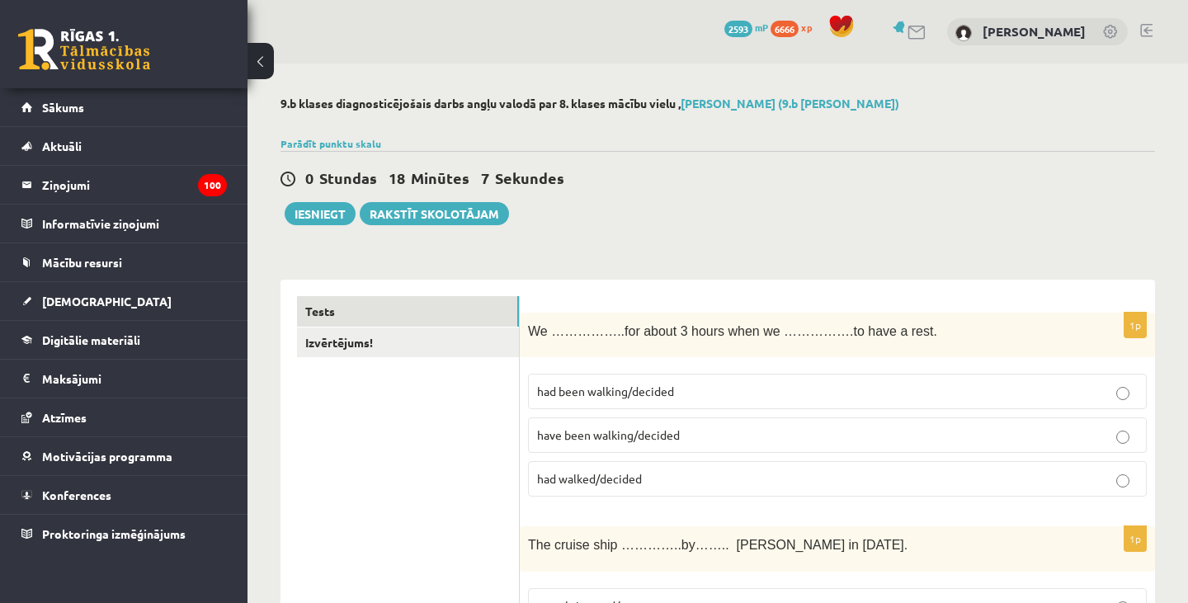
scroll to position [0, 0]
click at [346, 341] on link "Izvērtējums!" at bounding box center [408, 342] width 222 height 31
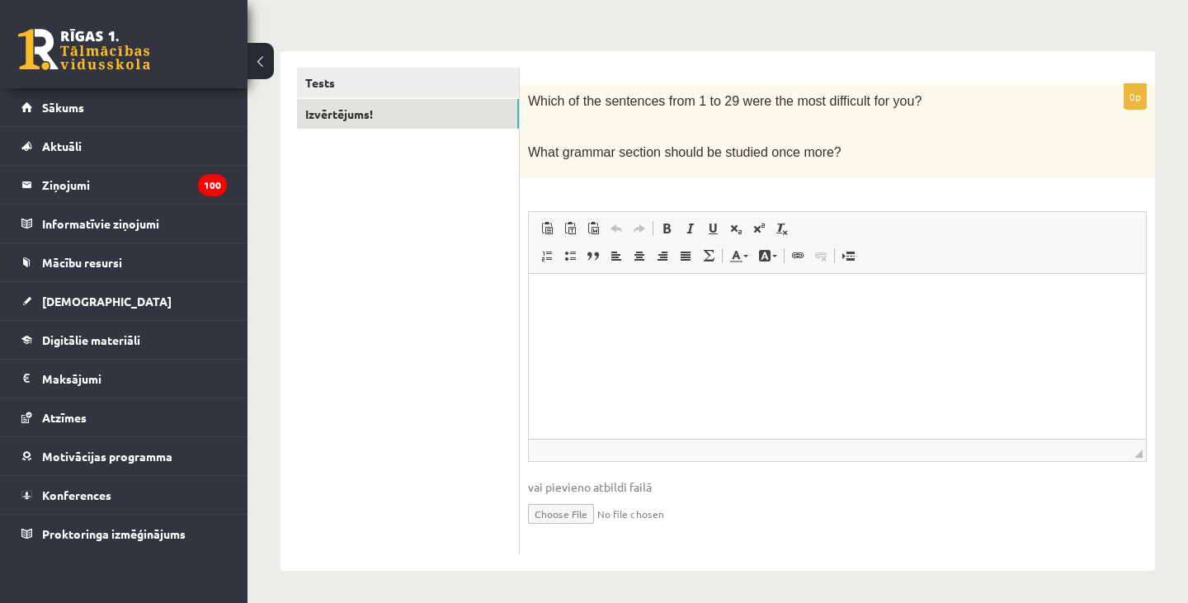
scroll to position [228, 0]
click at [459, 77] on link "Tests" at bounding box center [408, 83] width 222 height 31
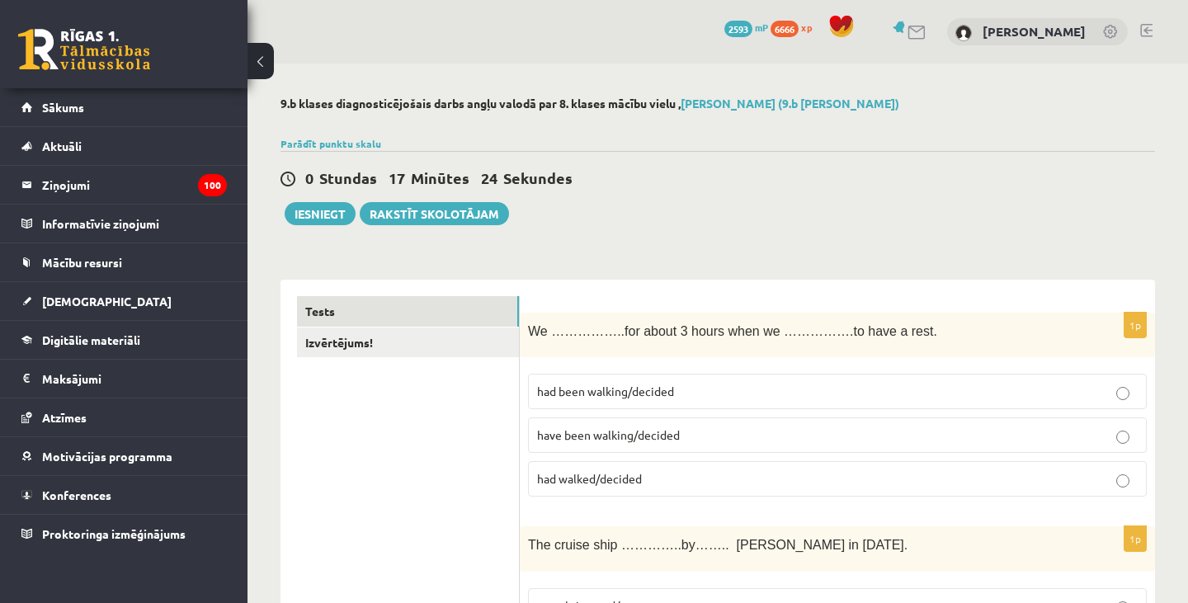
scroll to position [0, 0]
click at [374, 342] on link "Izvērtējums!" at bounding box center [408, 342] width 222 height 31
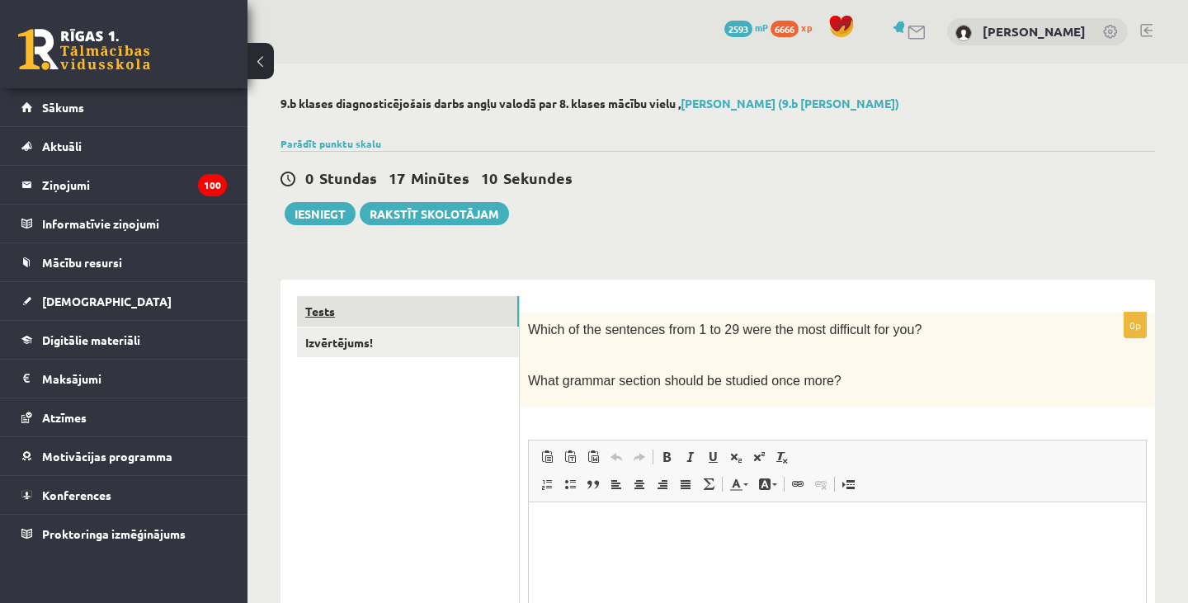
click at [361, 309] on link "Tests" at bounding box center [408, 311] width 222 height 31
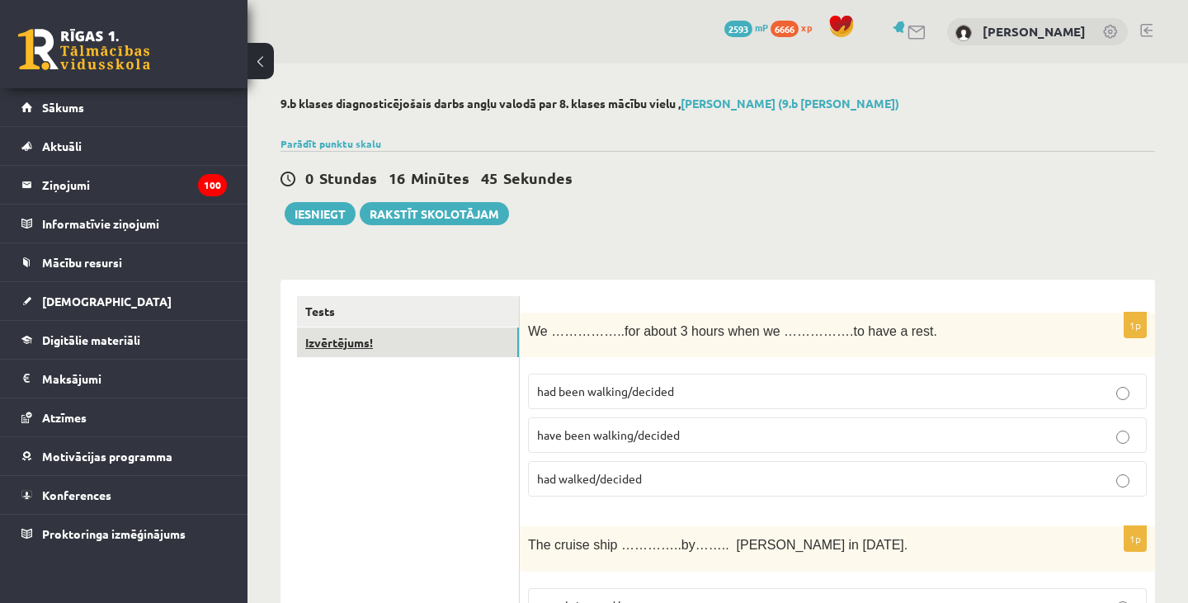
click at [398, 330] on link "Izvērtējums!" at bounding box center [408, 342] width 222 height 31
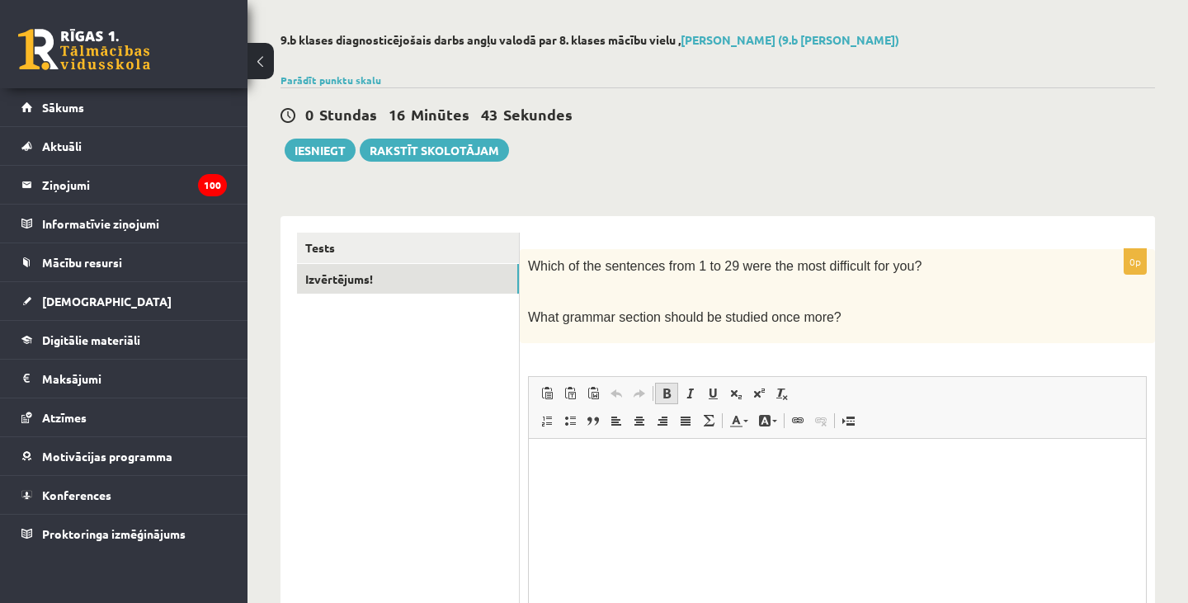
click at [660, 400] on link "Bold Keyboard shortcut Command+B" at bounding box center [666, 393] width 23 height 21
click at [665, 384] on link "Bold Keyboard shortcut Command+B" at bounding box center [666, 393] width 23 height 21
click at [651, 487] on html at bounding box center [837, 462] width 617 height 49
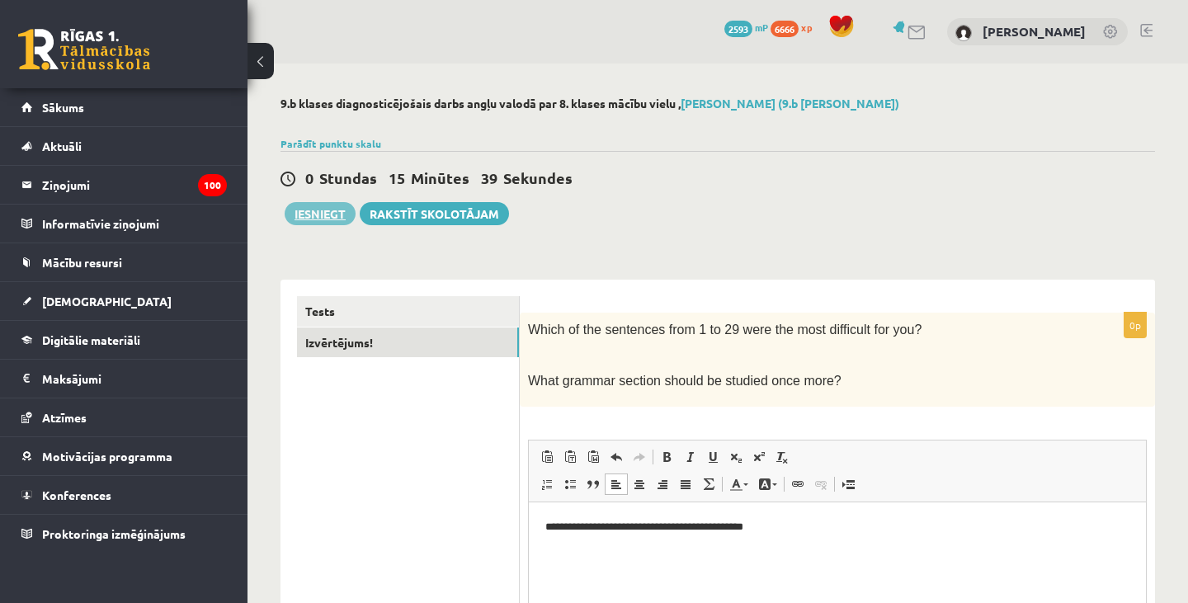
click at [337, 205] on button "Iesniegt" at bounding box center [320, 213] width 71 height 23
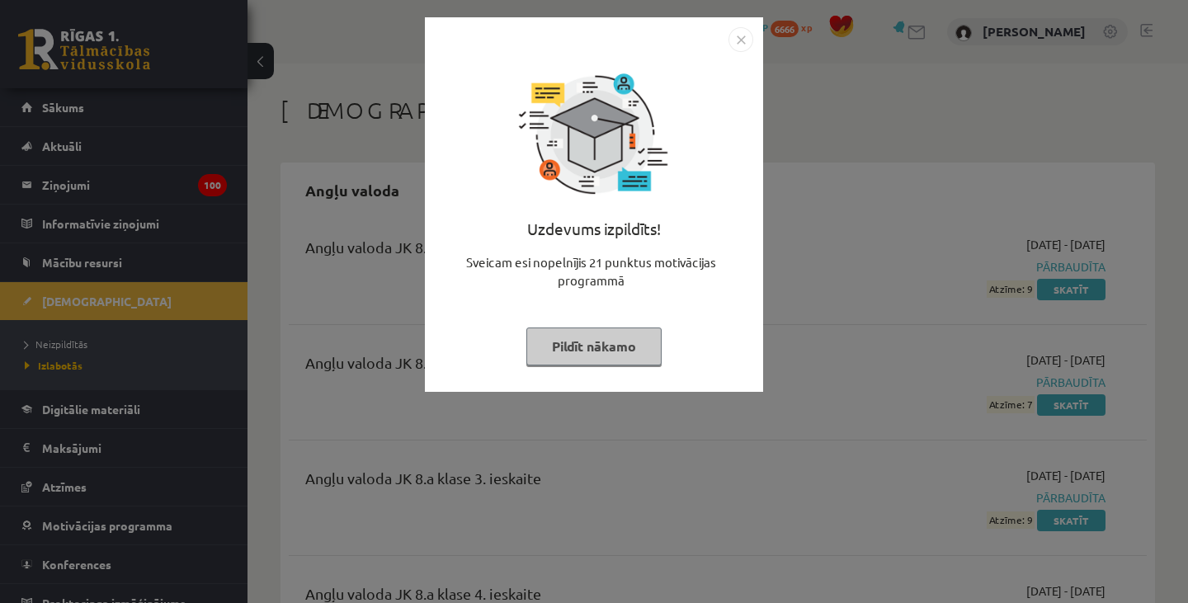
click at [639, 341] on button "Pildīt nākamo" at bounding box center [593, 346] width 135 height 38
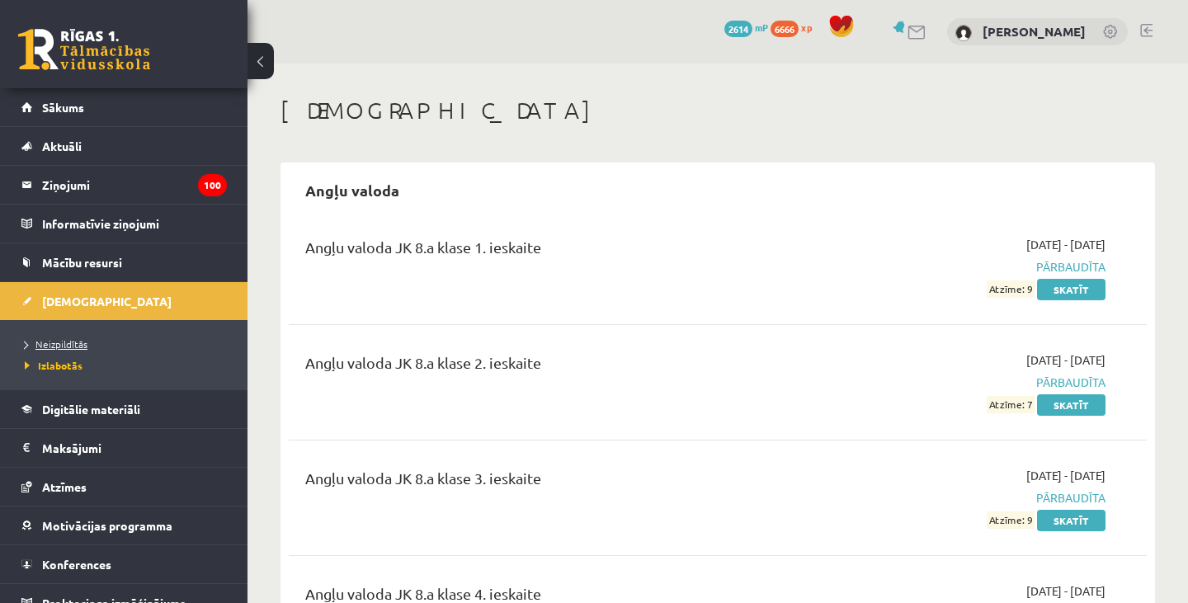
click at [69, 346] on span "Neizpildītās" at bounding box center [56, 343] width 63 height 13
